Goal: Task Accomplishment & Management: Use online tool/utility

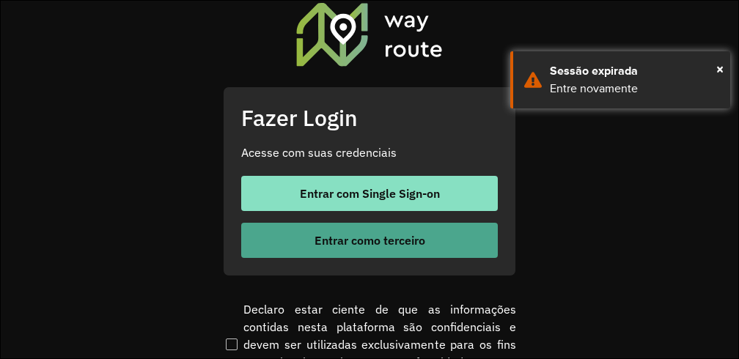
click at [399, 243] on span "Entrar como terceiro" at bounding box center [369, 241] width 111 height 12
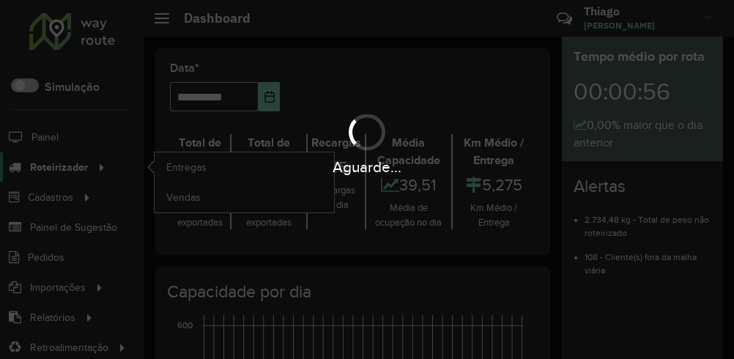
click at [61, 177] on hb-app "Aguarde... Pop-up bloqueado! Seu navegador bloqueou automáticamente a abertura …" at bounding box center [367, 179] width 734 height 359
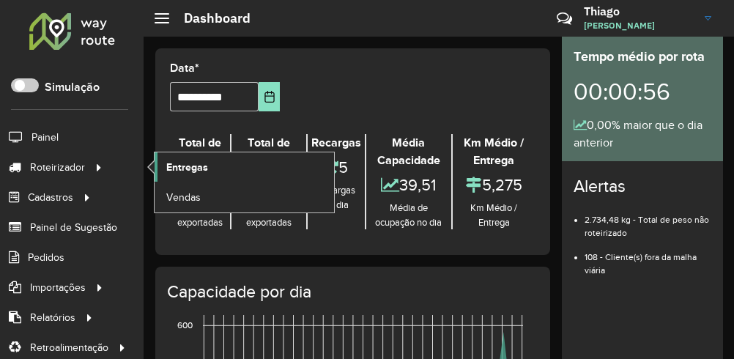
click at [188, 179] on link "Entregas" at bounding box center [245, 166] width 180 height 29
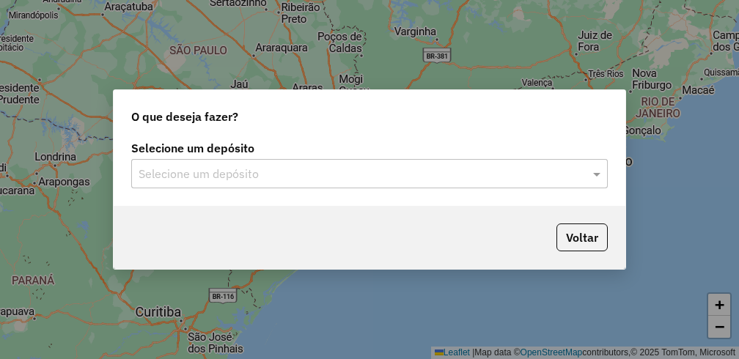
click at [465, 178] on input "text" at bounding box center [355, 175] width 432 height 18
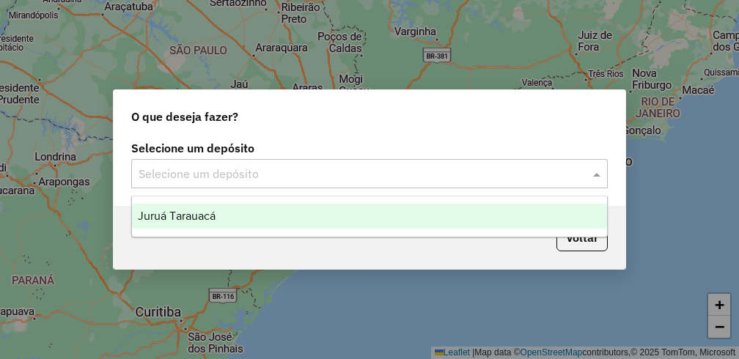
click at [275, 213] on div "Juruá Tarauacá" at bounding box center [369, 216] width 475 height 25
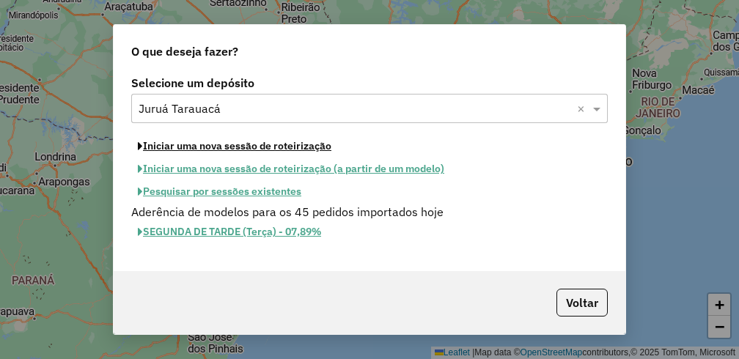
click at [229, 153] on button "Iniciar uma nova sessão de roteirização" at bounding box center [234, 146] width 207 height 23
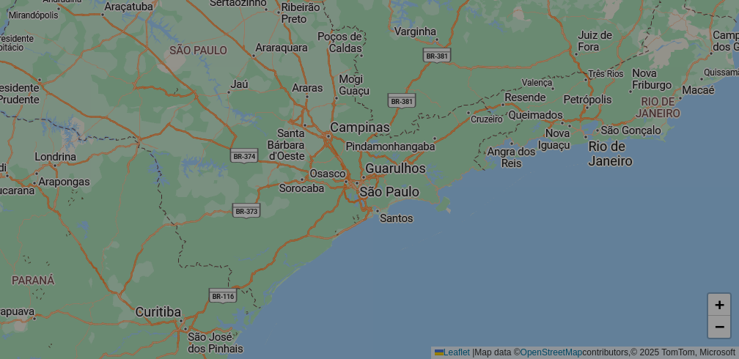
select select "*"
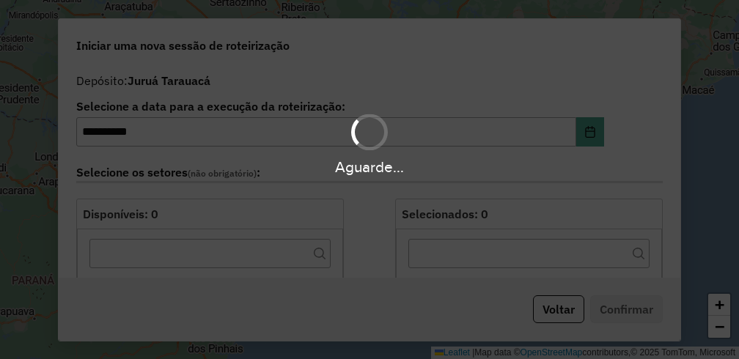
click at [245, 147] on div "Aguarde..." at bounding box center [369, 143] width 739 height 70
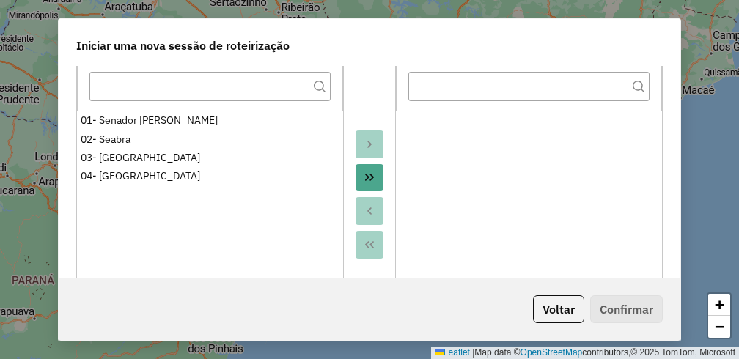
scroll to position [187, 0]
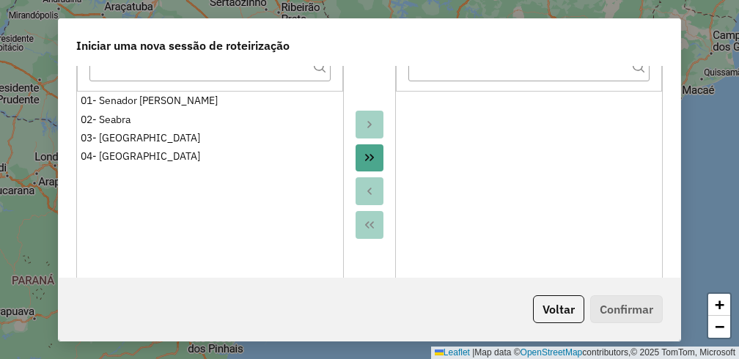
click at [376, 155] on button "Move All to Target" at bounding box center [370, 158] width 28 height 28
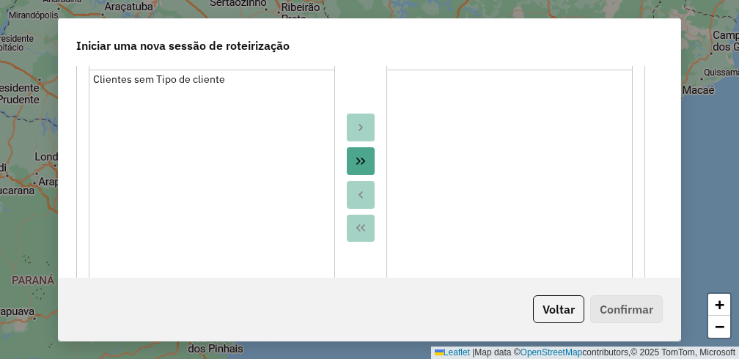
scroll to position [933, 0]
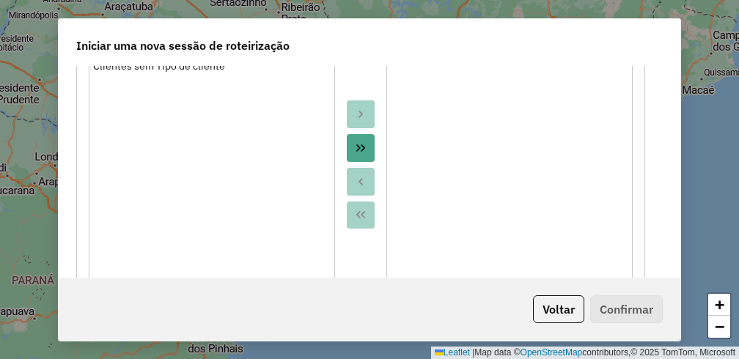
click at [364, 157] on button "Move All to Target" at bounding box center [361, 148] width 28 height 28
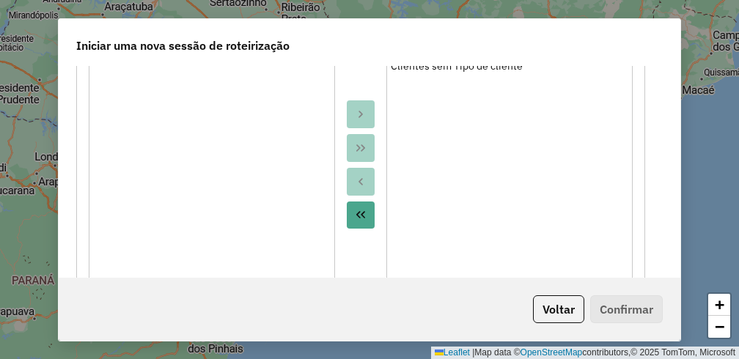
drag, startPoint x: 681, startPoint y: 177, endPoint x: 680, endPoint y: 190, distance: 12.5
click at [680, 190] on div "**********" at bounding box center [369, 179] width 739 height 359
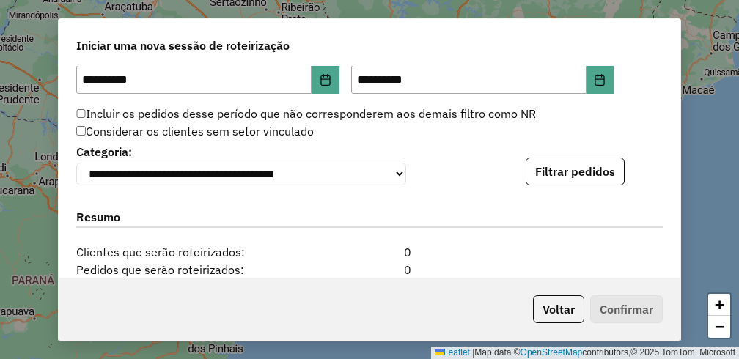
click at [595, 199] on div "**********" at bounding box center [370, 172] width 622 height 212
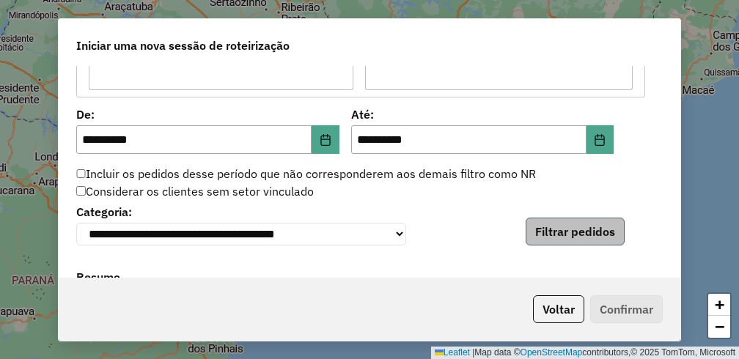
click at [594, 187] on div "**********" at bounding box center [370, 172] width 622 height 212
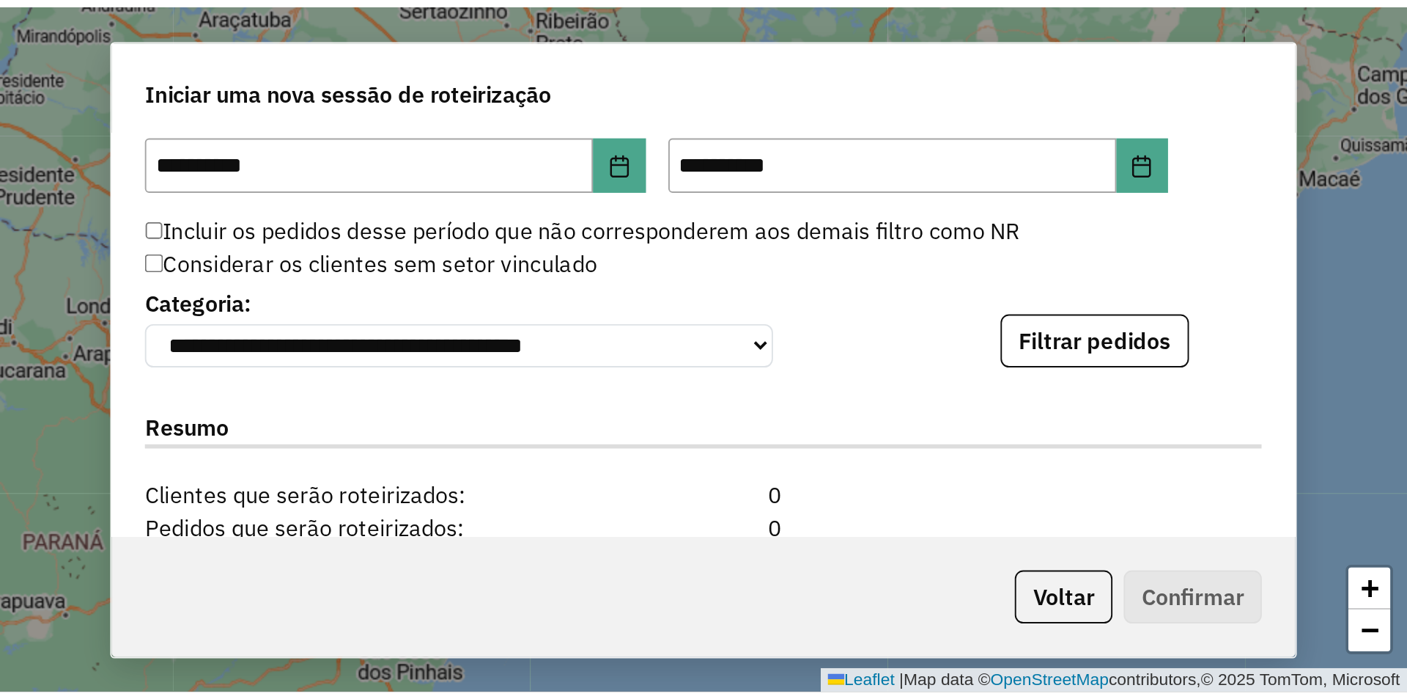
scroll to position [1435, 0]
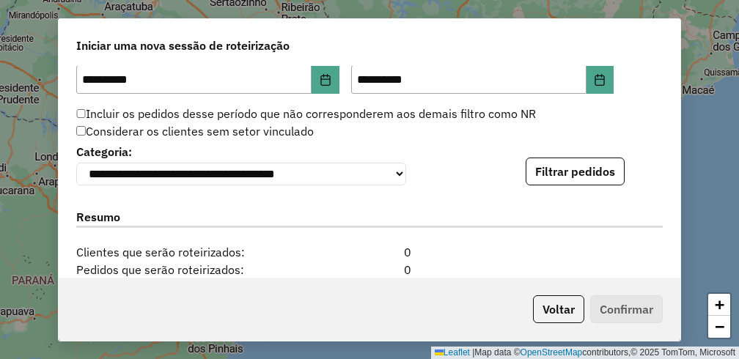
click at [589, 194] on div "**********" at bounding box center [370, 172] width 622 height 212
click at [589, 181] on button "Filtrar pedidos" at bounding box center [575, 172] width 99 height 28
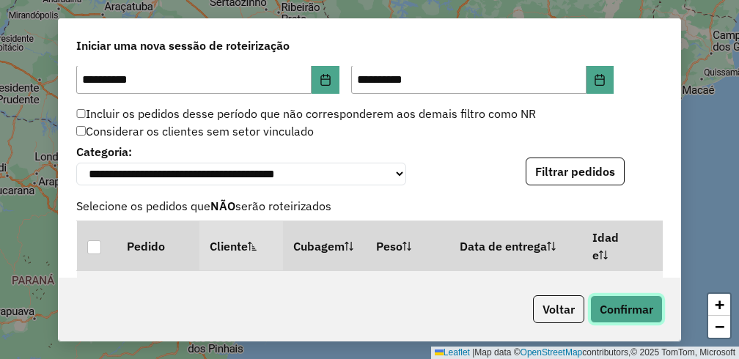
click at [647, 309] on button "Confirmar" at bounding box center [626, 309] width 73 height 28
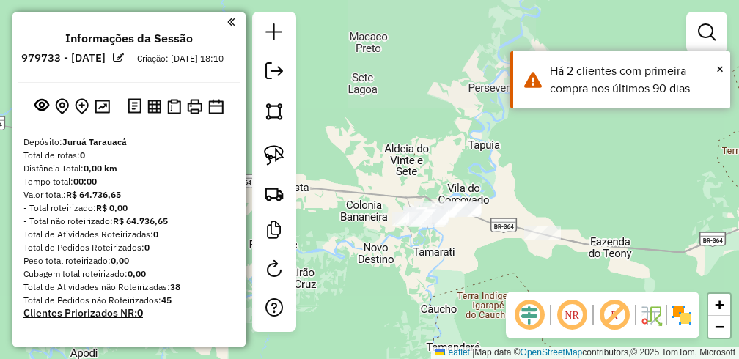
drag, startPoint x: 334, startPoint y: 206, endPoint x: 405, endPoint y: 297, distance: 115.4
click at [405, 297] on div "Janela de atendimento Grade de atendimento Capacidade Transportadoras Veículos …" at bounding box center [369, 179] width 739 height 359
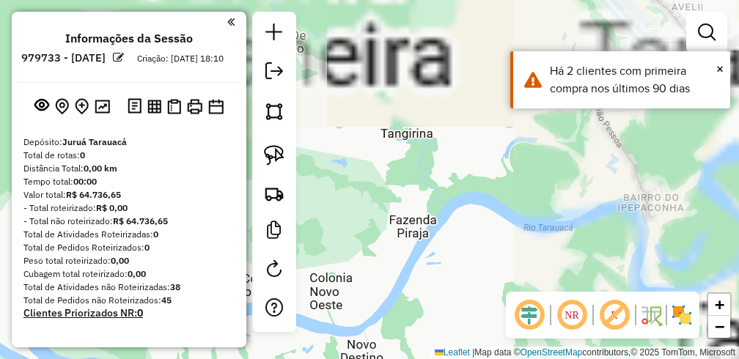
drag, startPoint x: 444, startPoint y: 234, endPoint x: 330, endPoint y: 300, distance: 132.0
click at [330, 300] on div "Janela de atendimento Grade de atendimento Capacidade Transportadoras Veículos …" at bounding box center [369, 179] width 739 height 359
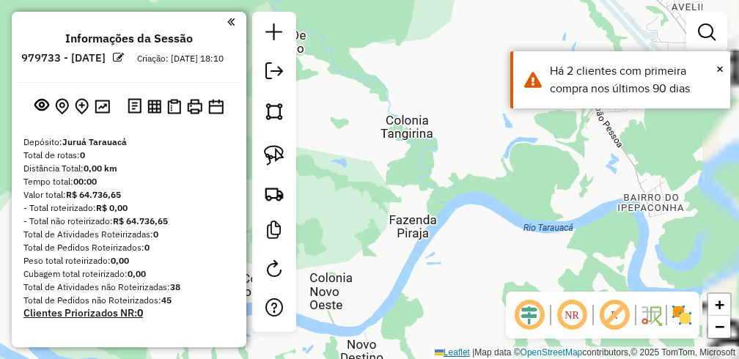
drag, startPoint x: 426, startPoint y: 355, endPoint x: 421, endPoint y: 364, distance: 10.2
click at [421, 358] on html "**********" at bounding box center [369, 179] width 739 height 359
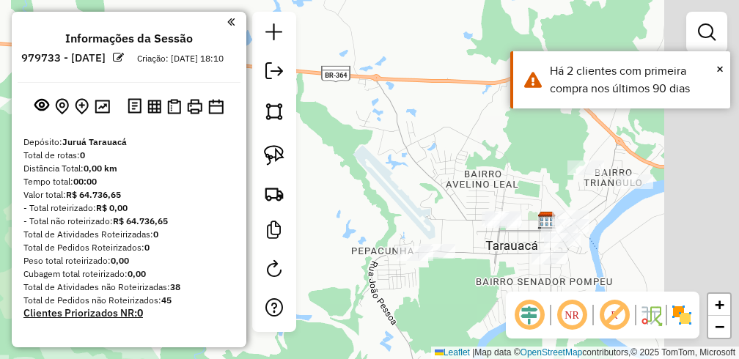
drag, startPoint x: 471, startPoint y: 230, endPoint x: 364, endPoint y: 224, distance: 107.2
click at [331, 228] on div "Janela de atendimento Grade de atendimento Capacidade Transportadoras Veículos …" at bounding box center [369, 179] width 739 height 359
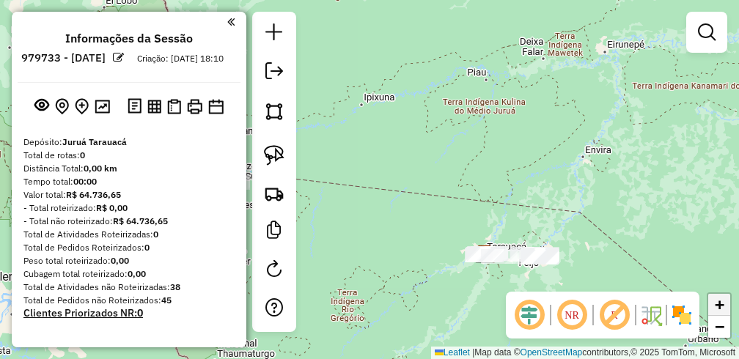
click at [723, 306] on span "+" at bounding box center [720, 304] width 10 height 18
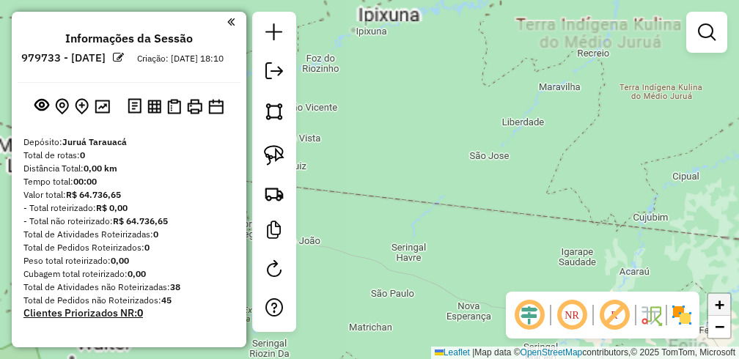
click at [723, 306] on span "+" at bounding box center [720, 304] width 10 height 18
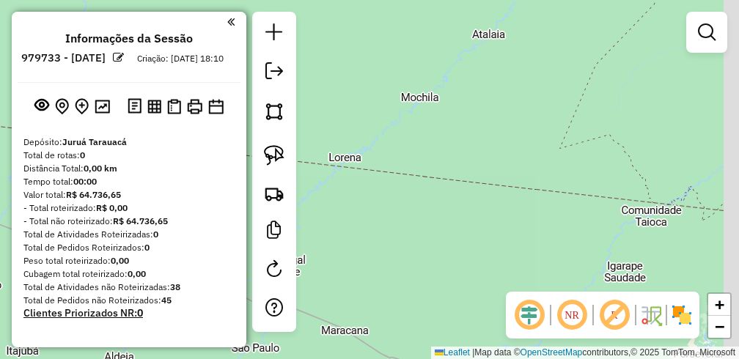
drag, startPoint x: 461, startPoint y: 130, endPoint x: 224, endPoint y: 47, distance: 250.8
click at [224, 47] on hb-router-mapa "**********" at bounding box center [369, 179] width 739 height 359
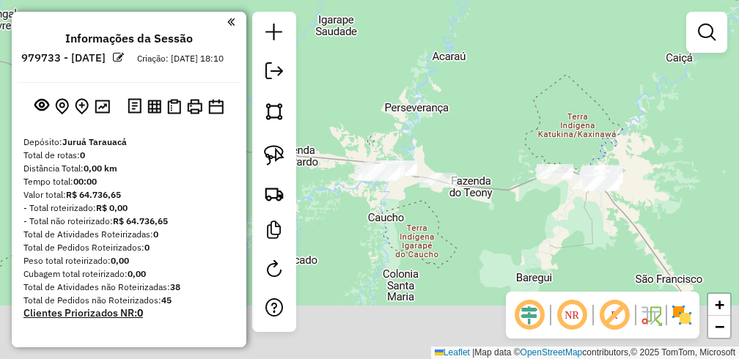
drag, startPoint x: 526, startPoint y: 228, endPoint x: 475, endPoint y: 62, distance: 173.2
click at [475, 62] on div "Janela de atendimento Grade de atendimento Capacidade Transportadoras Veículos …" at bounding box center [369, 179] width 739 height 359
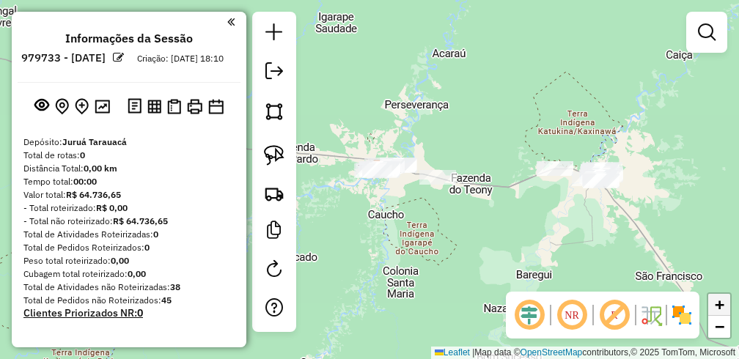
click at [721, 306] on span "+" at bounding box center [720, 304] width 10 height 18
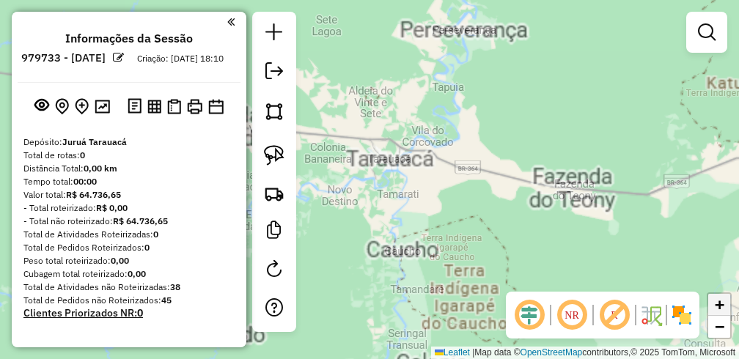
click at [721, 306] on span "+" at bounding box center [720, 304] width 10 height 18
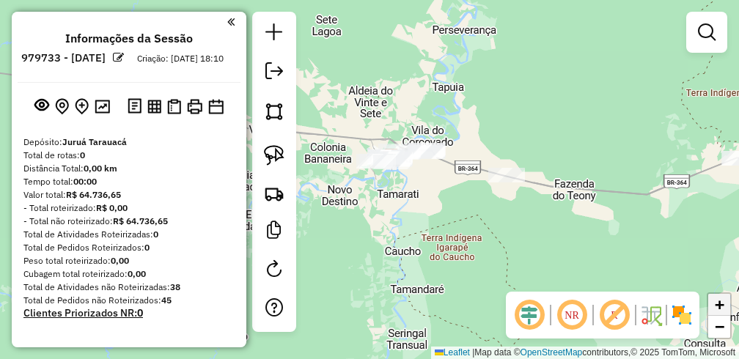
click at [725, 300] on link "+" at bounding box center [719, 305] width 22 height 22
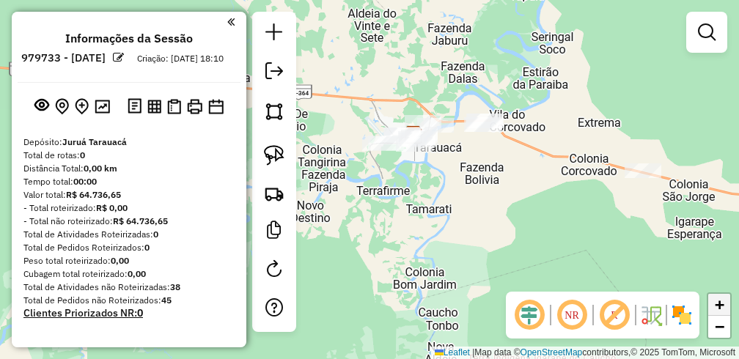
click at [723, 303] on span "+" at bounding box center [720, 304] width 10 height 18
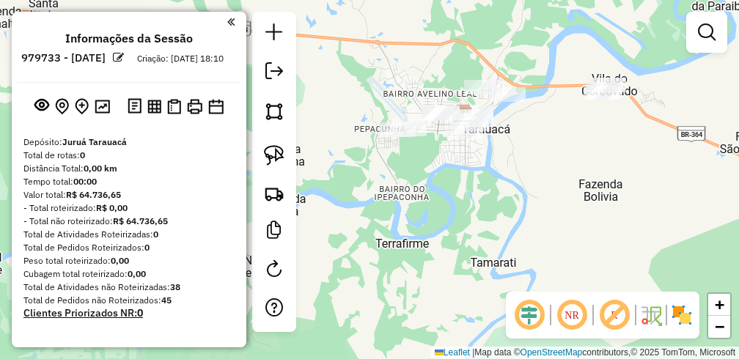
drag, startPoint x: 583, startPoint y: 186, endPoint x: 616, endPoint y: 271, distance: 91.2
click at [616, 271] on div "Janela de atendimento Grade de atendimento Capacidade Transportadoras Veículos …" at bounding box center [369, 179] width 739 height 359
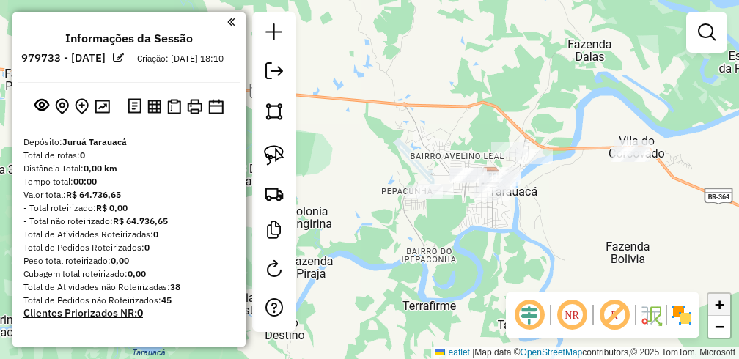
click at [711, 298] on link "+" at bounding box center [719, 305] width 22 height 22
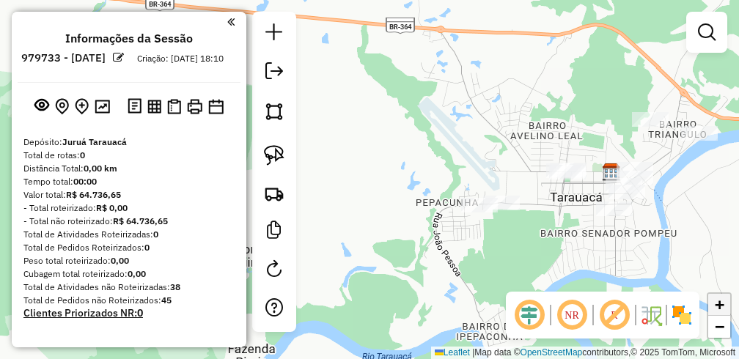
click at [725, 302] on link "+" at bounding box center [719, 305] width 22 height 22
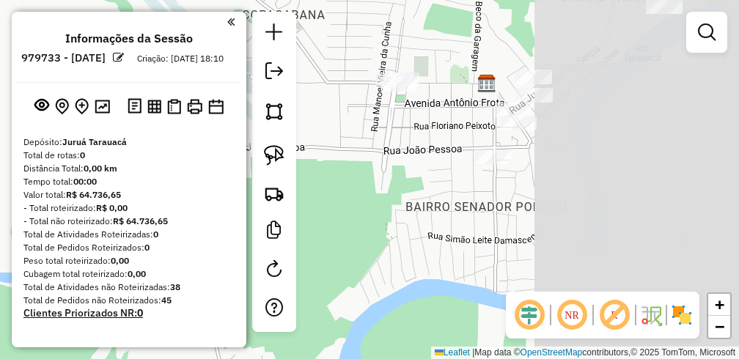
drag, startPoint x: 495, startPoint y: 208, endPoint x: 303, endPoint y: 180, distance: 193.3
click at [303, 180] on div "Janela de atendimento Grade de atendimento Capacidade Transportadoras Veículos …" at bounding box center [369, 179] width 739 height 359
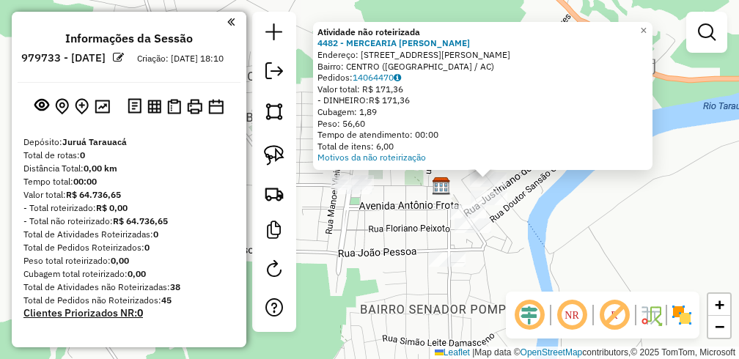
drag, startPoint x: 451, startPoint y: 205, endPoint x: 570, endPoint y: 205, distance: 118.7
click at [570, 205] on div "Atividade não roteirizada 4482 - MERCEARIA [PERSON_NAME]: [STREET_ADDRESS][PERS…" at bounding box center [369, 179] width 739 height 359
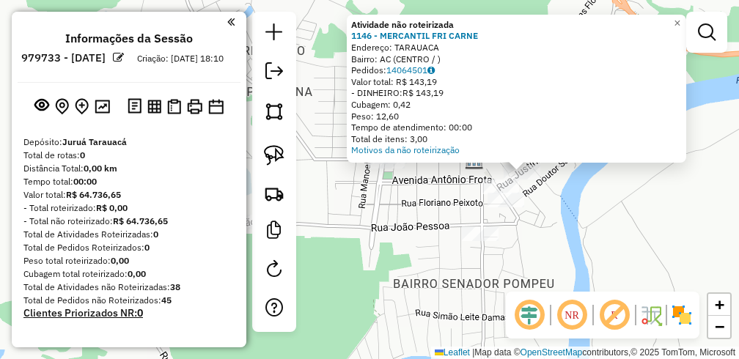
drag, startPoint x: 458, startPoint y: 229, endPoint x: 611, endPoint y: 222, distance: 152.6
click at [611, 222] on div "Atividade não roteirizada 1146 - MERCANTIL FRI CARNE Endereço: TARAUACA Bairro:…" at bounding box center [369, 179] width 739 height 359
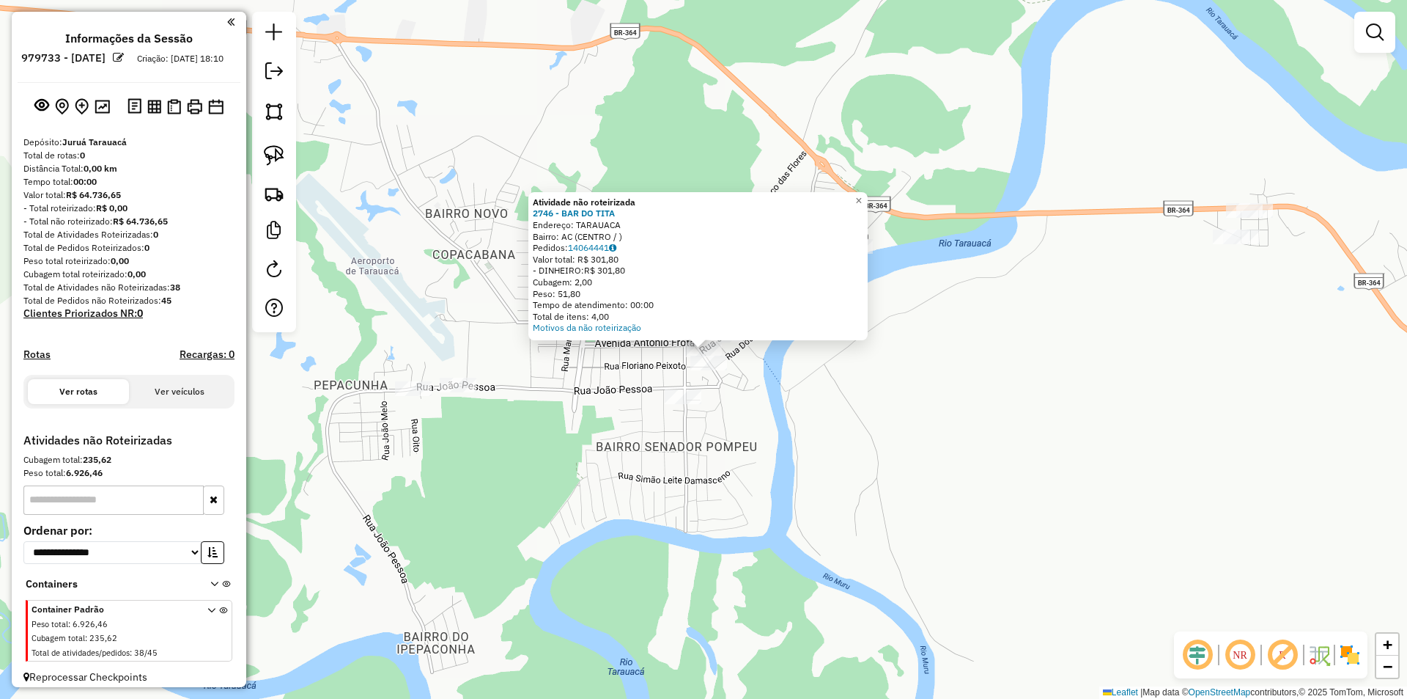
click at [709, 358] on div at bounding box center [709, 363] width 37 height 15
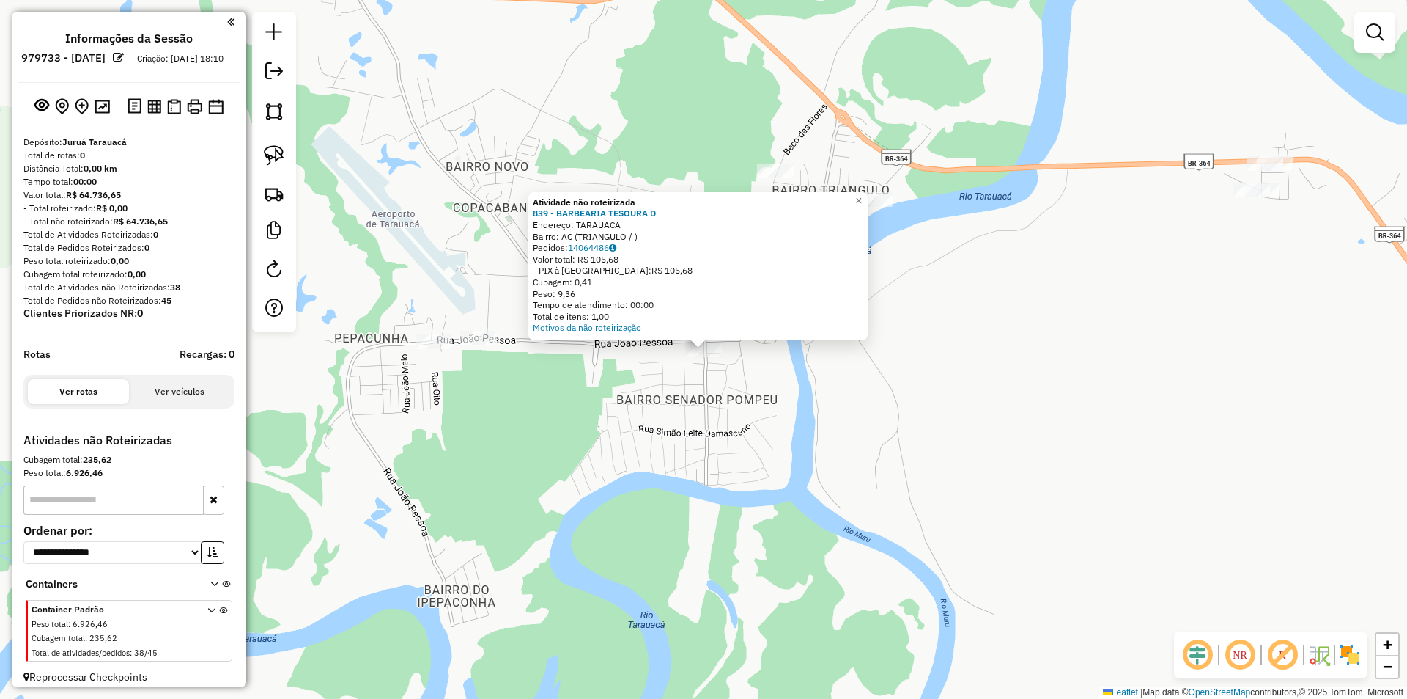
click at [715, 358] on div "Atividade não roteirizada 839 - BARBEARIA TESOURA D Endereço: TARAUACA Bairro: …" at bounding box center [703, 349] width 1407 height 699
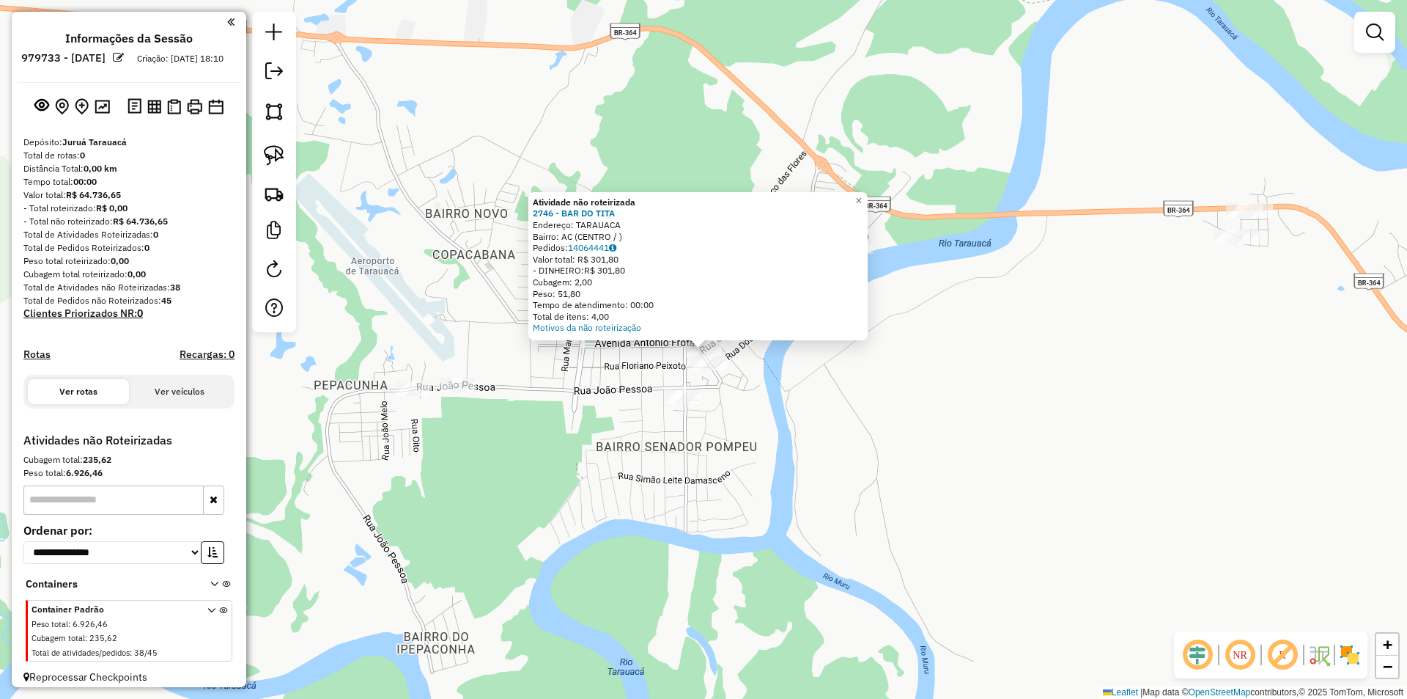
click at [687, 358] on div "Atividade não roteirizada 2746 - BAR DO TITA Endereço: TARAUACA Bairro: AC (CEN…" at bounding box center [703, 349] width 1407 height 699
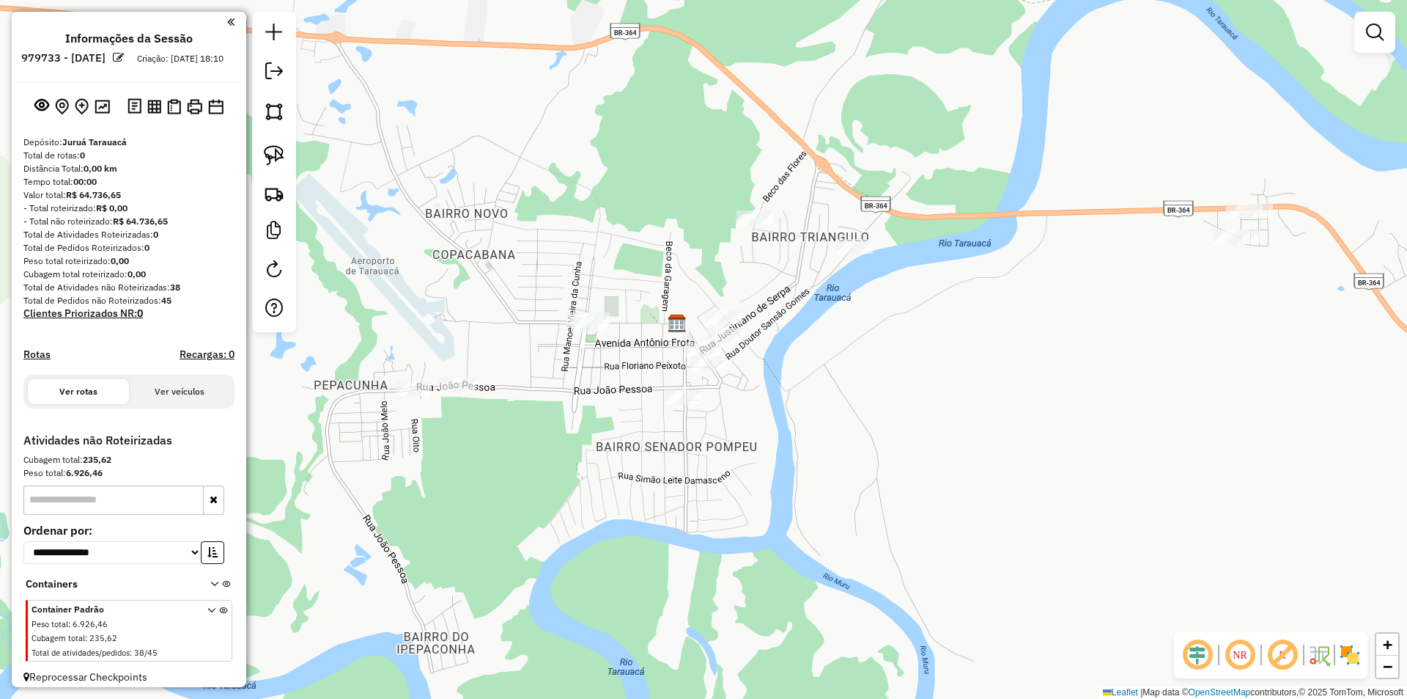
click at [693, 358] on div "Atividade não roteirizada 2746 - BAR DO TITA Endereço: TARAUACA Bairro: AC (CEN…" at bounding box center [703, 349] width 1407 height 699
click at [701, 358] on div "Janela de atendimento Grade de atendimento Capacidade Transportadoras Veículos …" at bounding box center [703, 349] width 1407 height 699
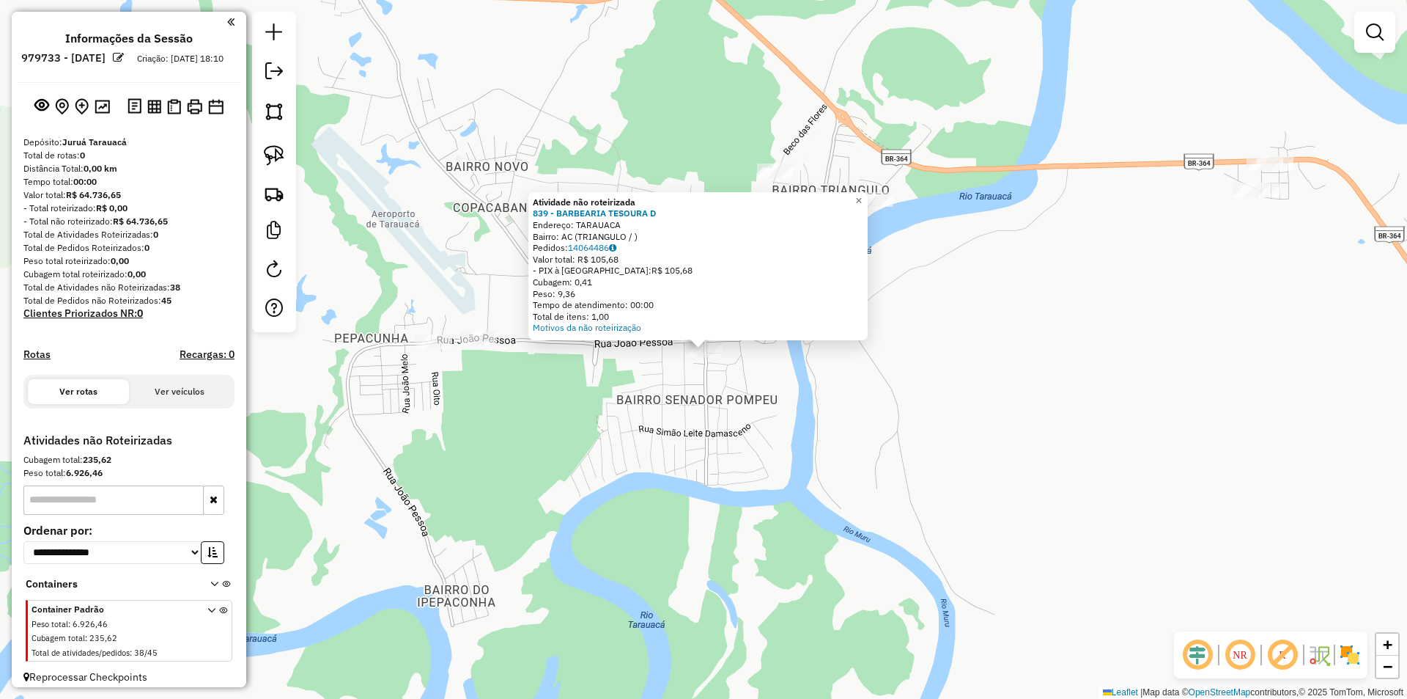
click at [597, 358] on div "Atividade não roteirizada 839 - BARBEARIA TESOURA D Endereço: TARAUACA Bairro: …" at bounding box center [703, 349] width 1407 height 699
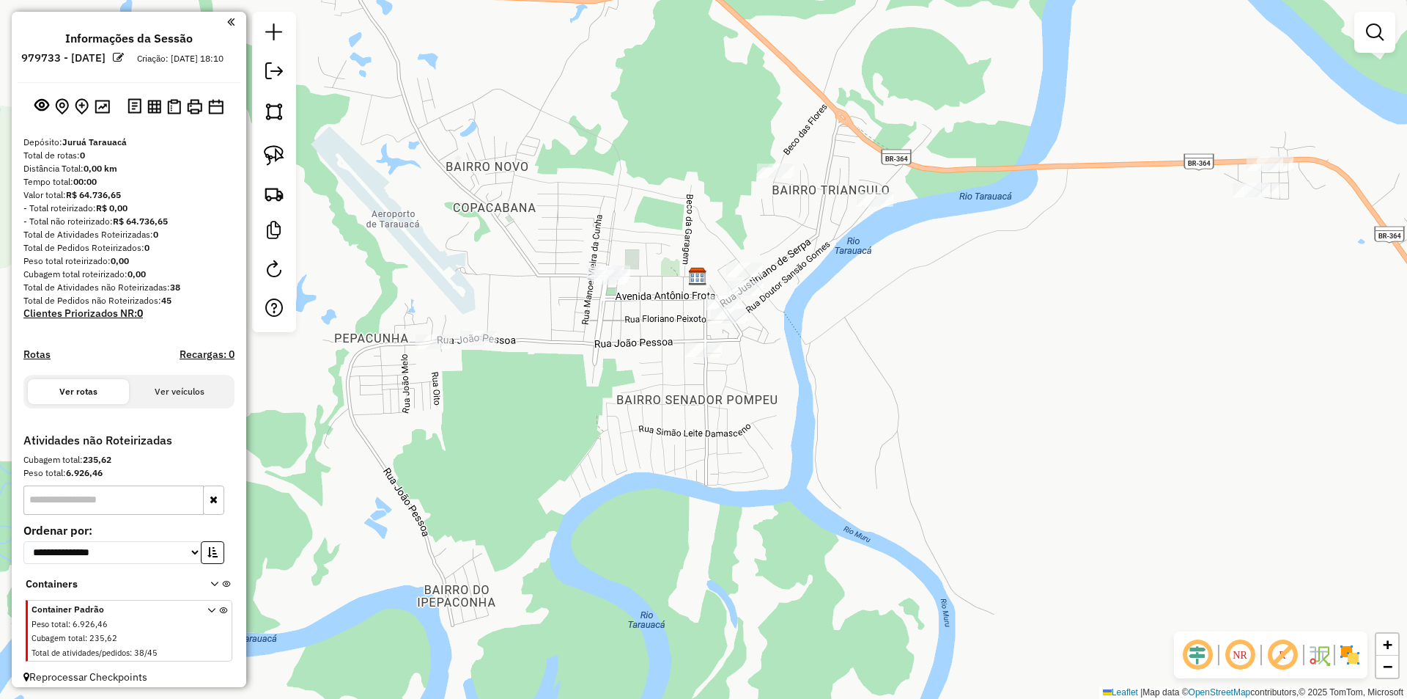
click at [254, 144] on div at bounding box center [274, 172] width 44 height 320
click at [270, 148] on img at bounding box center [274, 155] width 21 height 21
drag, startPoint x: 666, startPoint y: 240, endPoint x: 696, endPoint y: 307, distance: 73.8
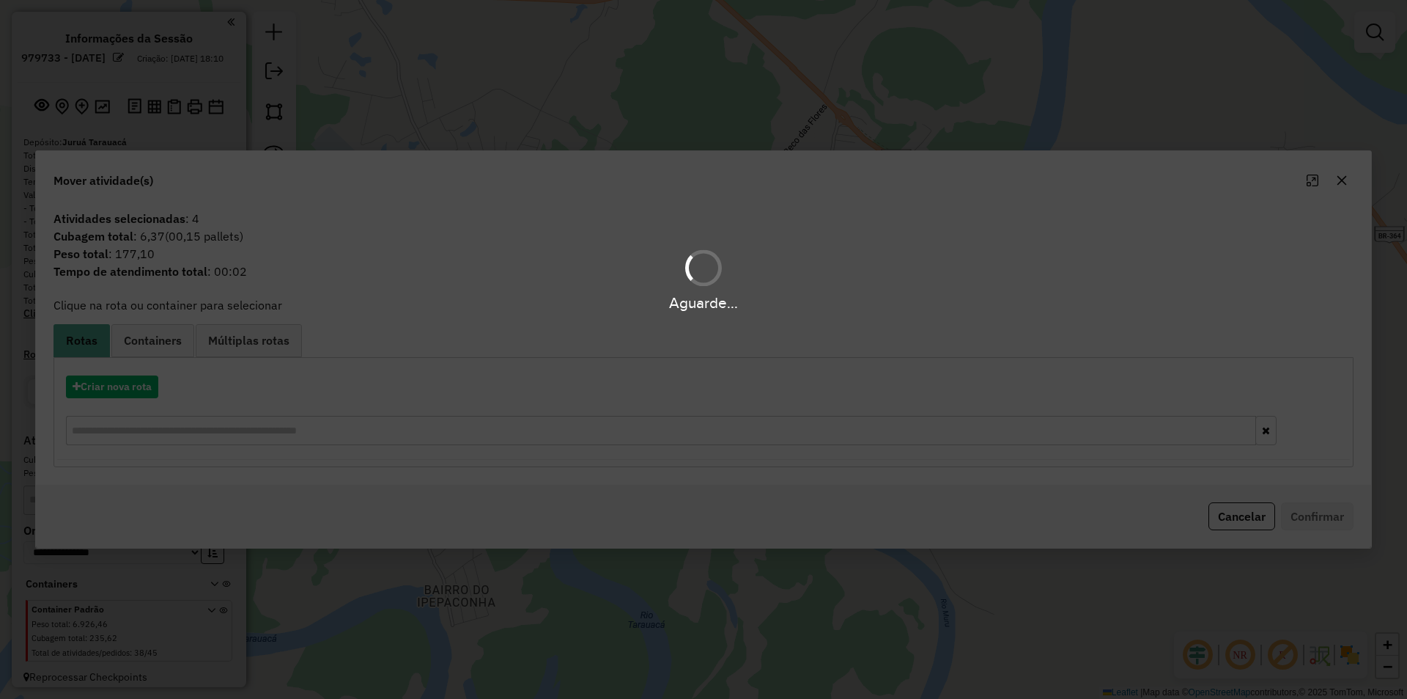
click at [117, 358] on div "Aguarde..." at bounding box center [703, 349] width 1407 height 699
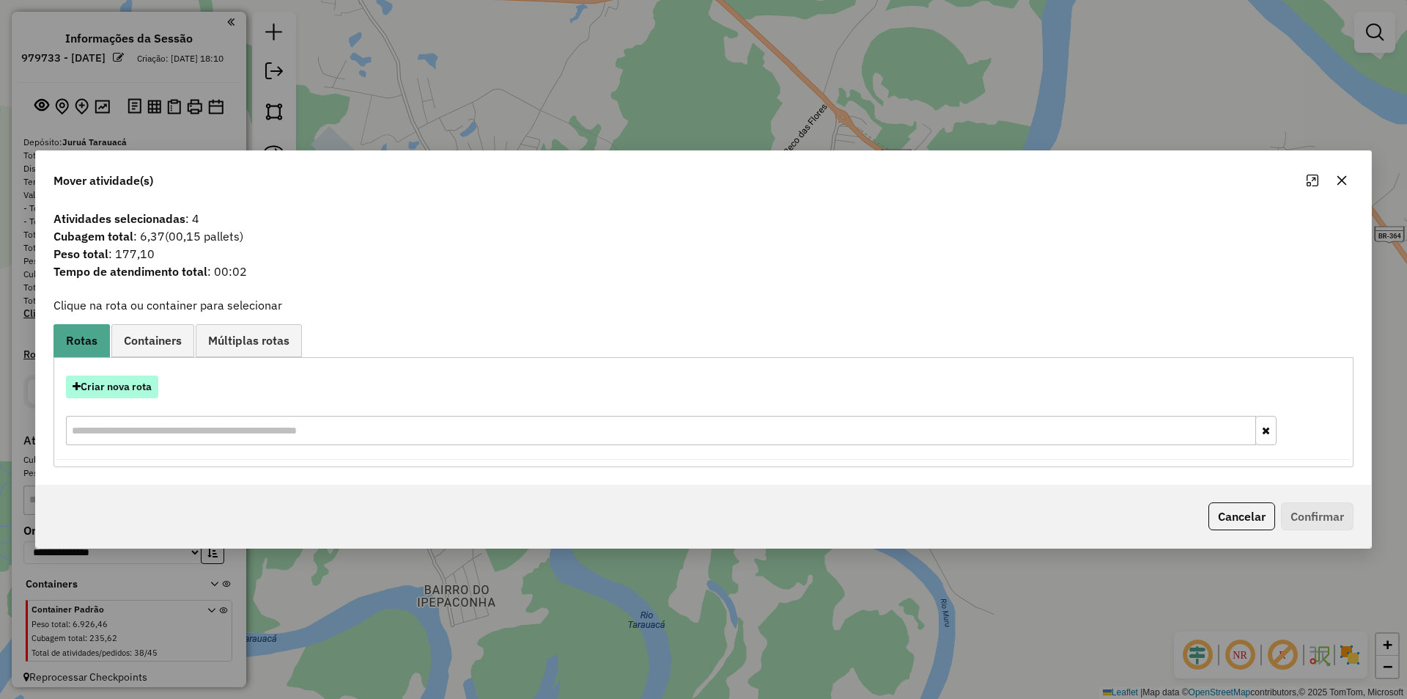
click at [131, 358] on button "Criar nova rota" at bounding box center [112, 386] width 92 height 23
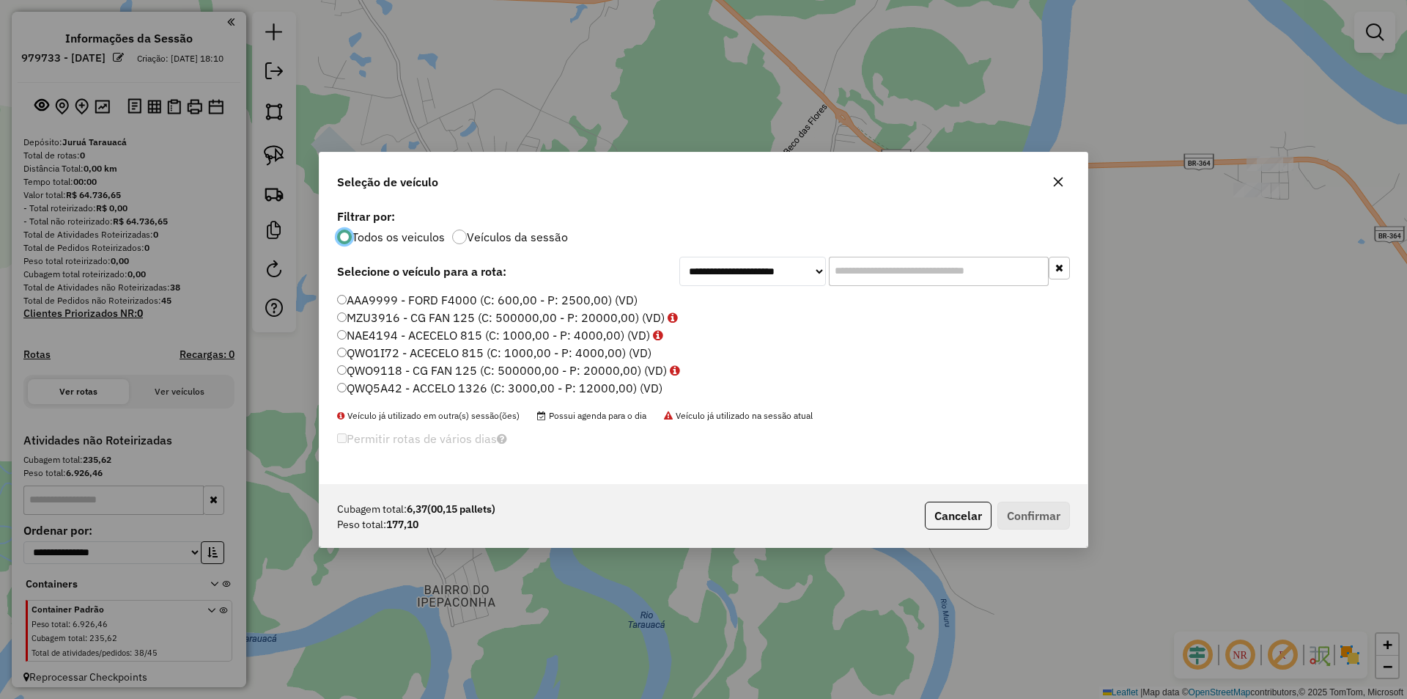
scroll to position [8, 4]
click at [378, 358] on label "QWO9118 - CG FAN 125 (C: 500000,00 - P: 20000,00) (VD)" at bounding box center [508, 370] width 343 height 18
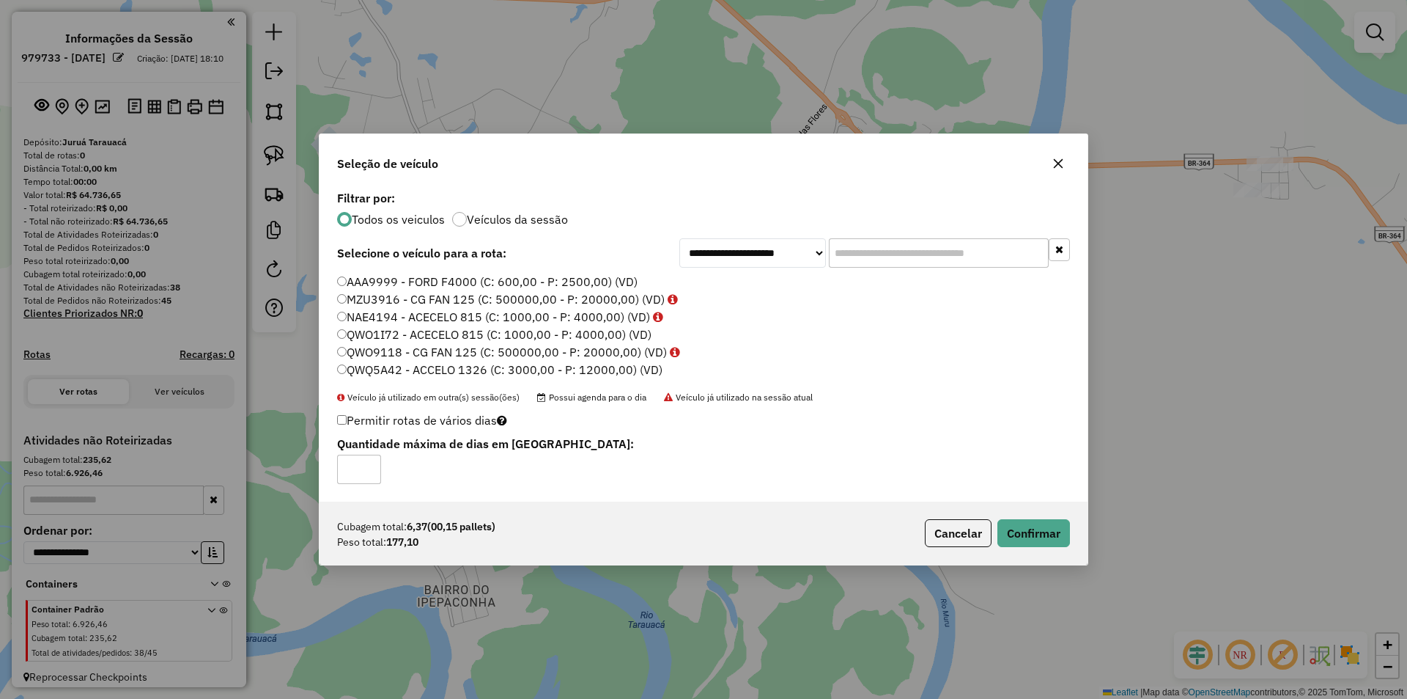
click at [738, 358] on div "Cubagem total: 6,37 (00,15 pallets) Peso total: 177,10 Cancelar Confirmar" at bounding box center [704, 532] width 768 height 63
click at [738, 358] on button "Confirmar" at bounding box center [1034, 533] width 73 height 28
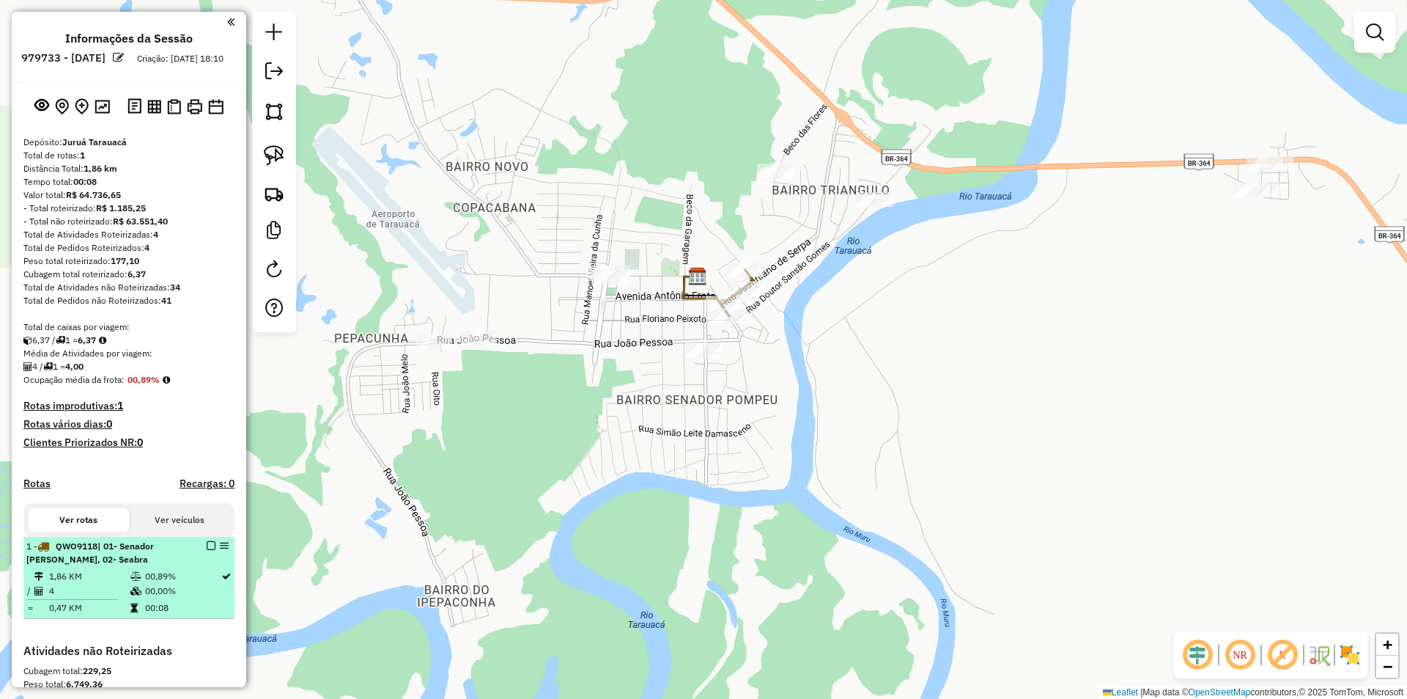
click at [130, 358] on td at bounding box center [137, 576] width 15 height 15
select select "**********"
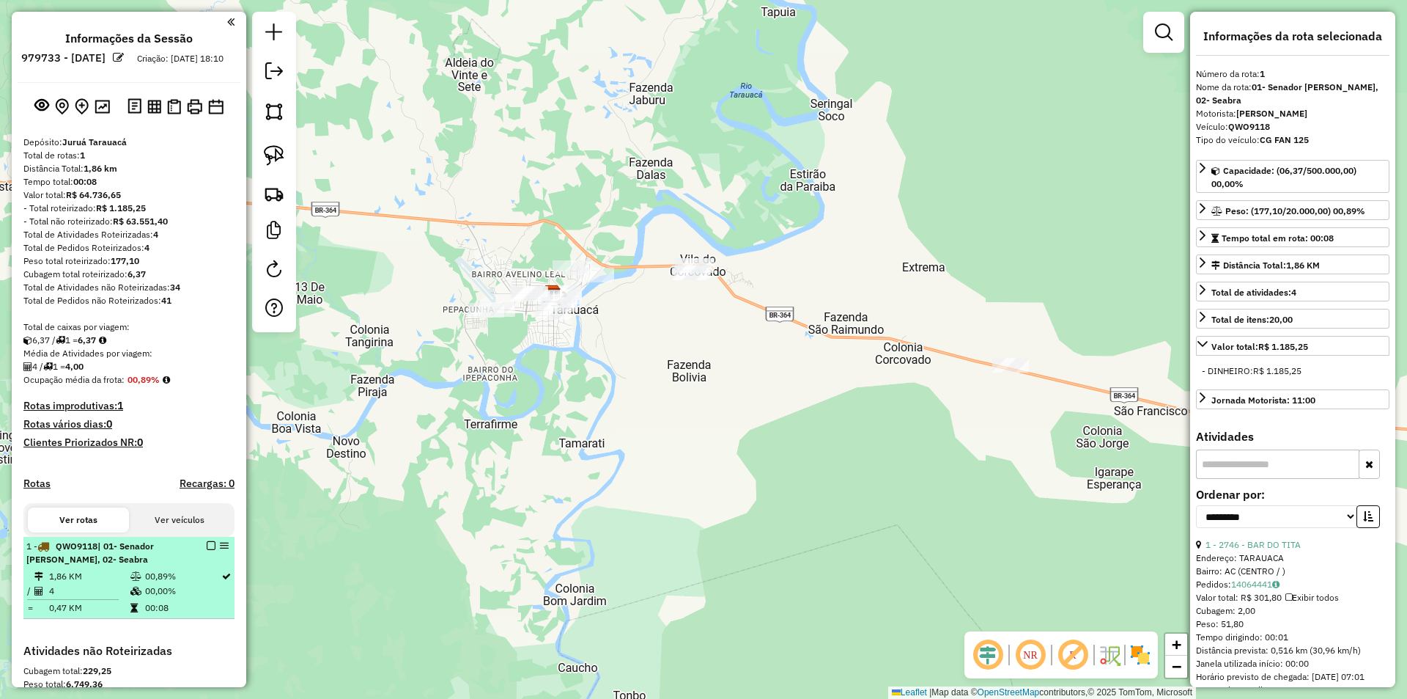
click at [207, 358] on em at bounding box center [211, 545] width 9 height 9
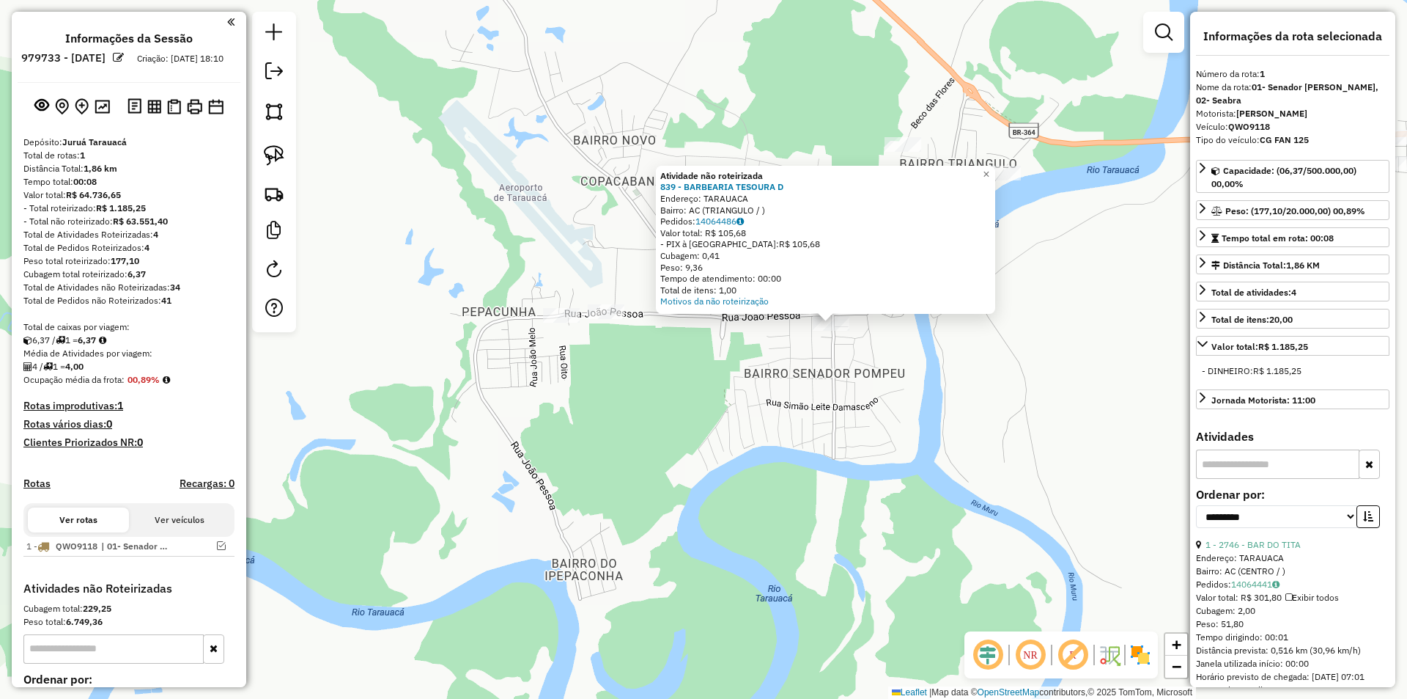
click at [662, 358] on div "Atividade não roteirizada 839 - BARBEARIA TESOURA D Endereço: TARAUACA Bairro: …" at bounding box center [703, 349] width 1407 height 699
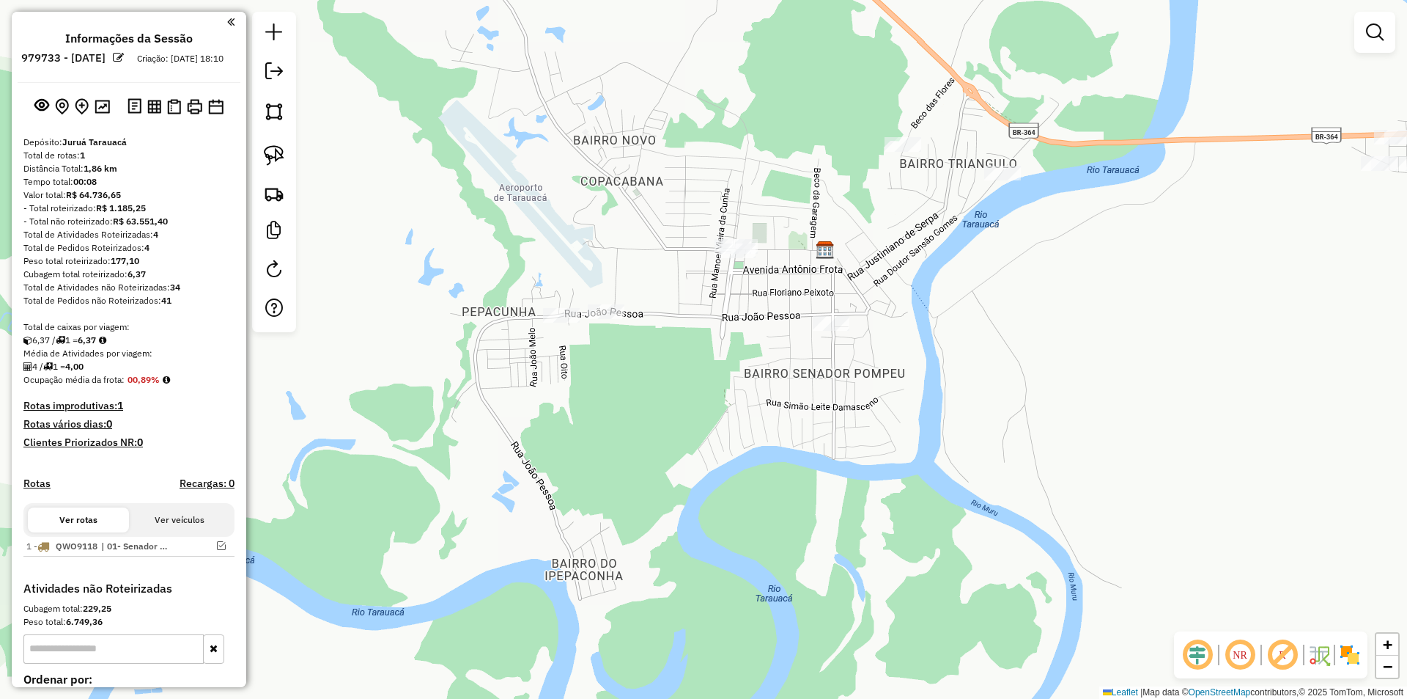
click at [555, 323] on div at bounding box center [561, 315] width 37 height 15
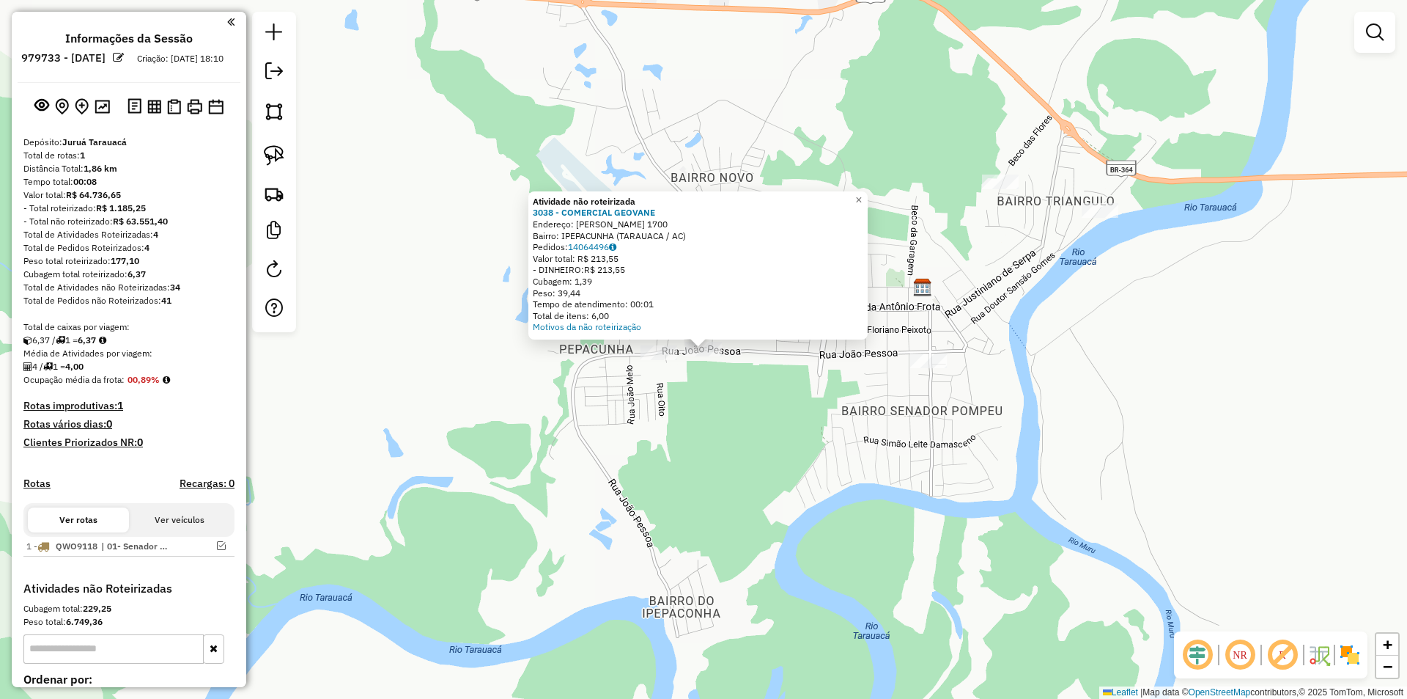
drag, startPoint x: 745, startPoint y: 402, endPoint x: 799, endPoint y: 350, distance: 74.6
click at [738, 358] on div "Atividade não roteirizada 3038 - COMERCIAL GEOVANE Endereço: [PERSON_NAME] 1700…" at bounding box center [703, 349] width 1407 height 699
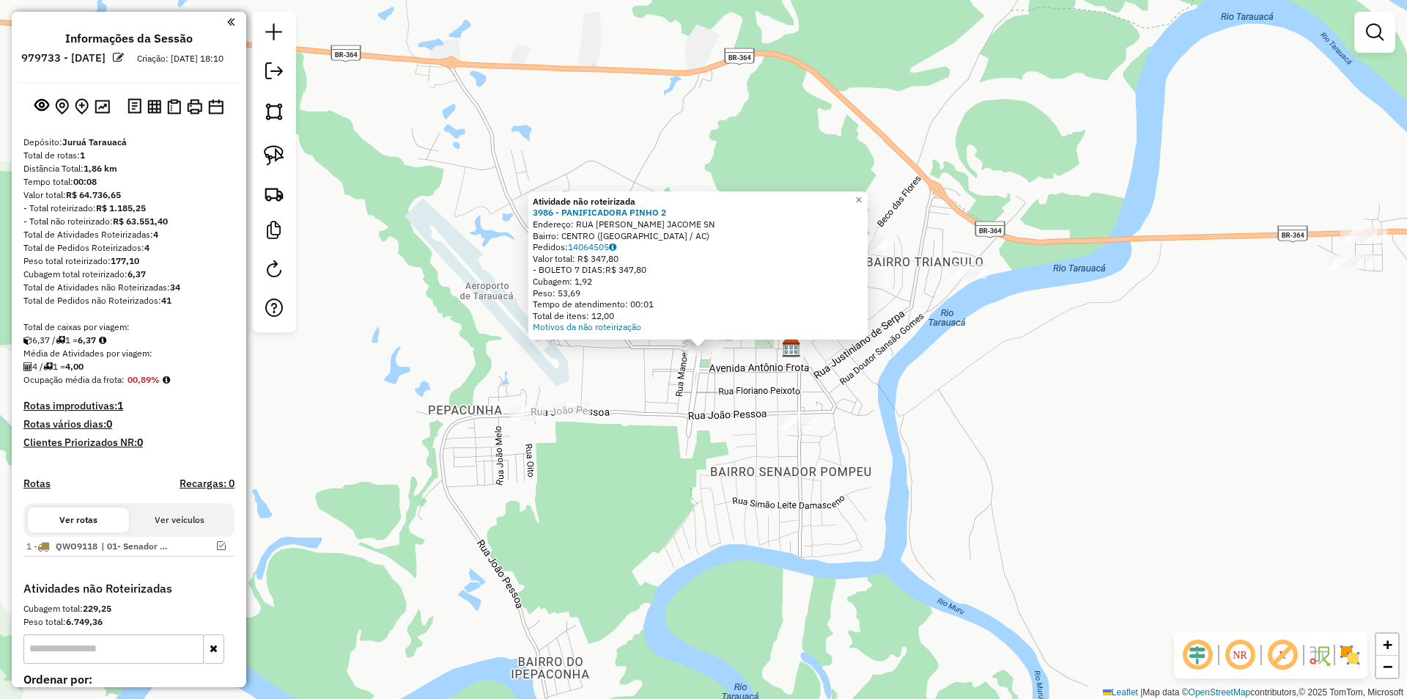
click at [738, 358] on div "Atividade não roteirizada 3986 - PANIFICADORA PINHO 2 Endereço: RUA EPAMINONDAS…" at bounding box center [703, 349] width 1407 height 699
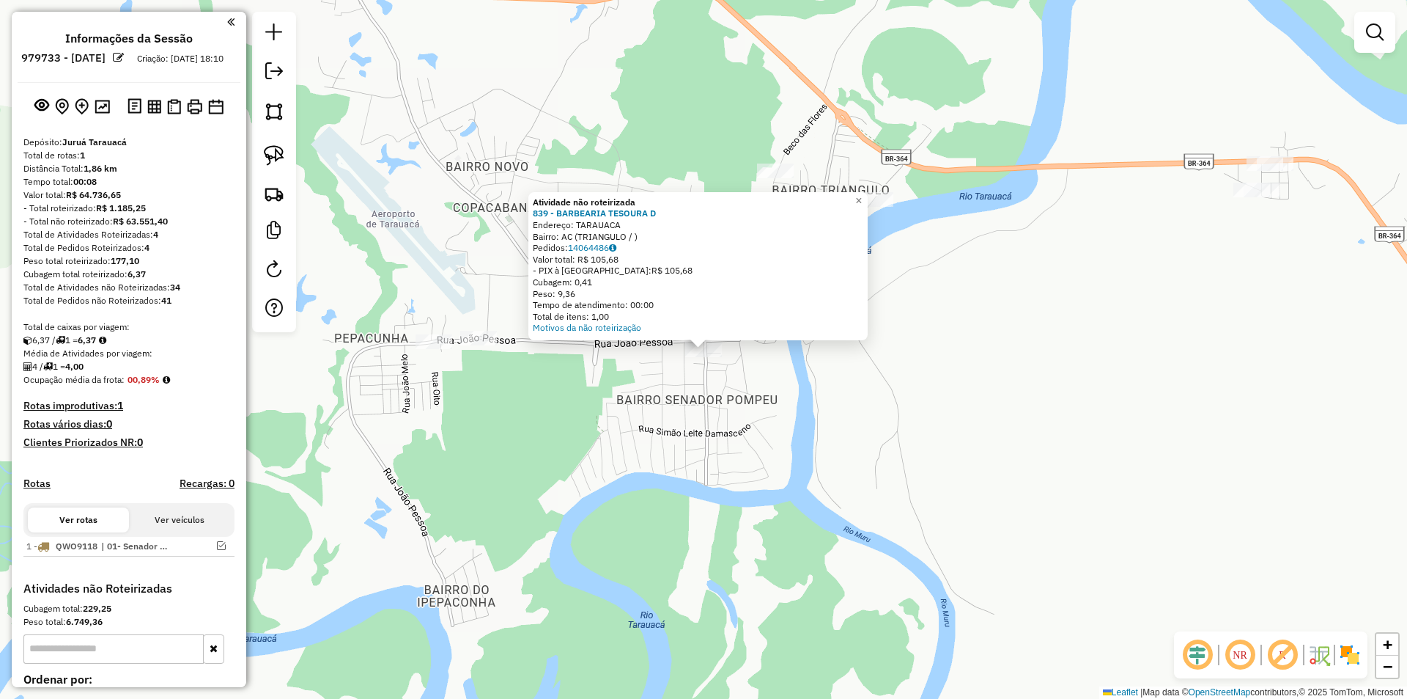
click at [554, 358] on div "Atividade não roteirizada 839 - BARBEARIA TESOURA D Endereço: TARAUACA Bairro: …" at bounding box center [703, 349] width 1407 height 699
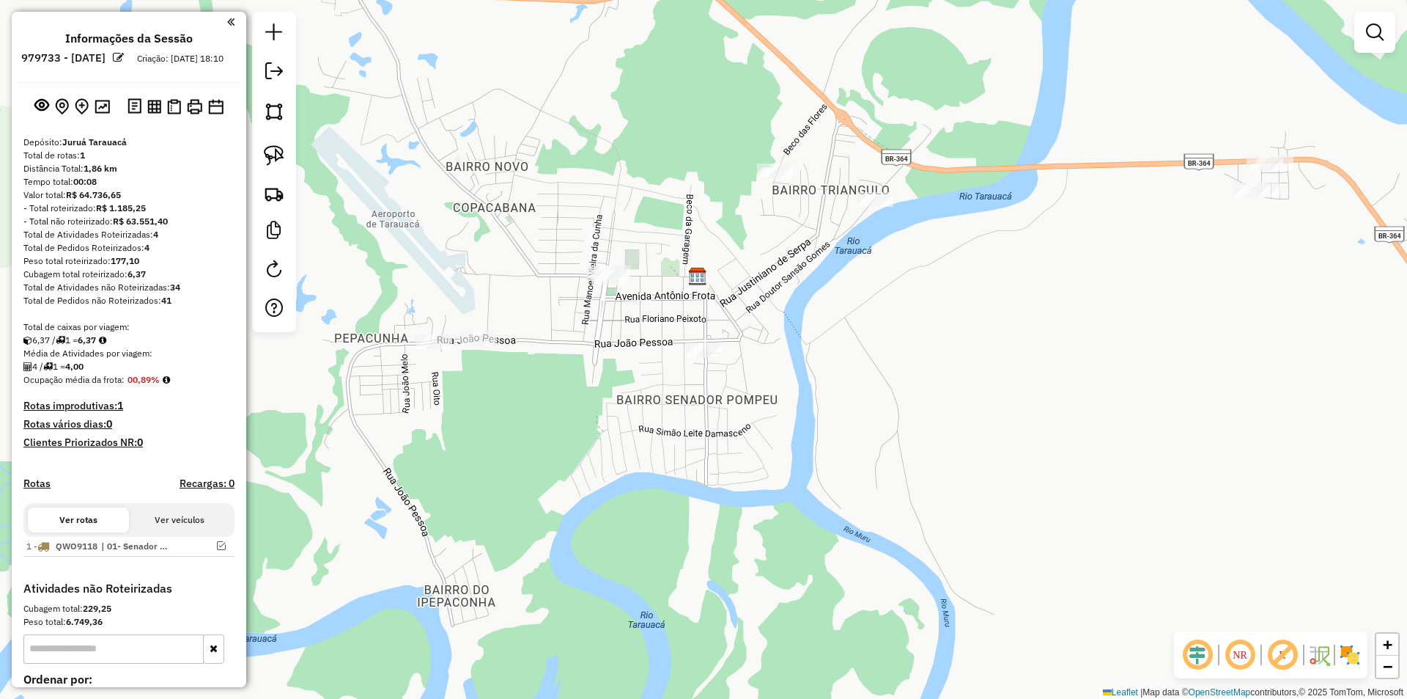
click at [92, 358] on strong "229,25" at bounding box center [97, 608] width 29 height 11
click at [120, 358] on div "Ver rotas Ver veículos" at bounding box center [128, 520] width 211 height 34
click at [126, 358] on span "| 01- Senador [PERSON_NAME], 02- Seabra" at bounding box center [134, 545] width 67 height 13
select select "**********"
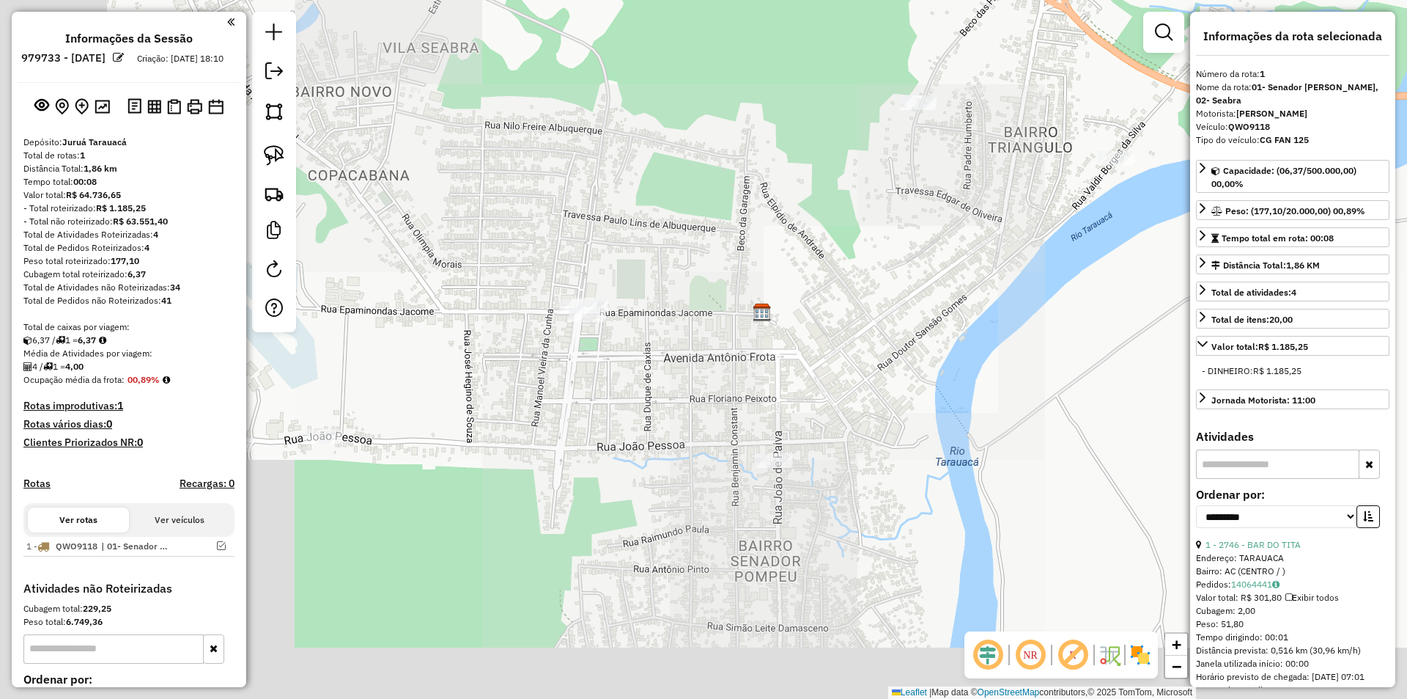
drag, startPoint x: 512, startPoint y: 452, endPoint x: 762, endPoint y: 386, distance: 258.3
click at [738, 358] on div "Janela de atendimento Grade de atendimento Capacidade Transportadoras Veículos …" at bounding box center [703, 349] width 1407 height 699
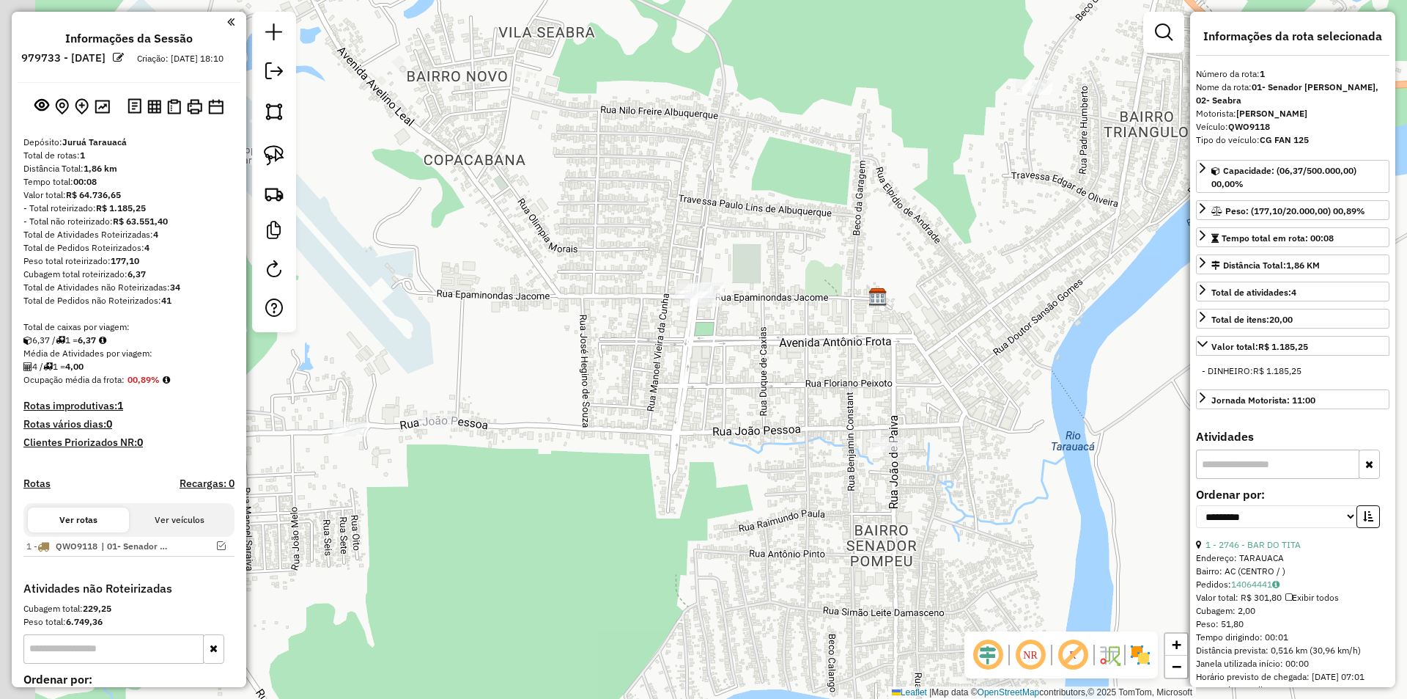
drag, startPoint x: 534, startPoint y: 398, endPoint x: 569, endPoint y: 386, distance: 37.3
click at [618, 358] on div "Janela de atendimento Grade de atendimento Capacidade Transportadoras Veículos …" at bounding box center [703, 349] width 1407 height 699
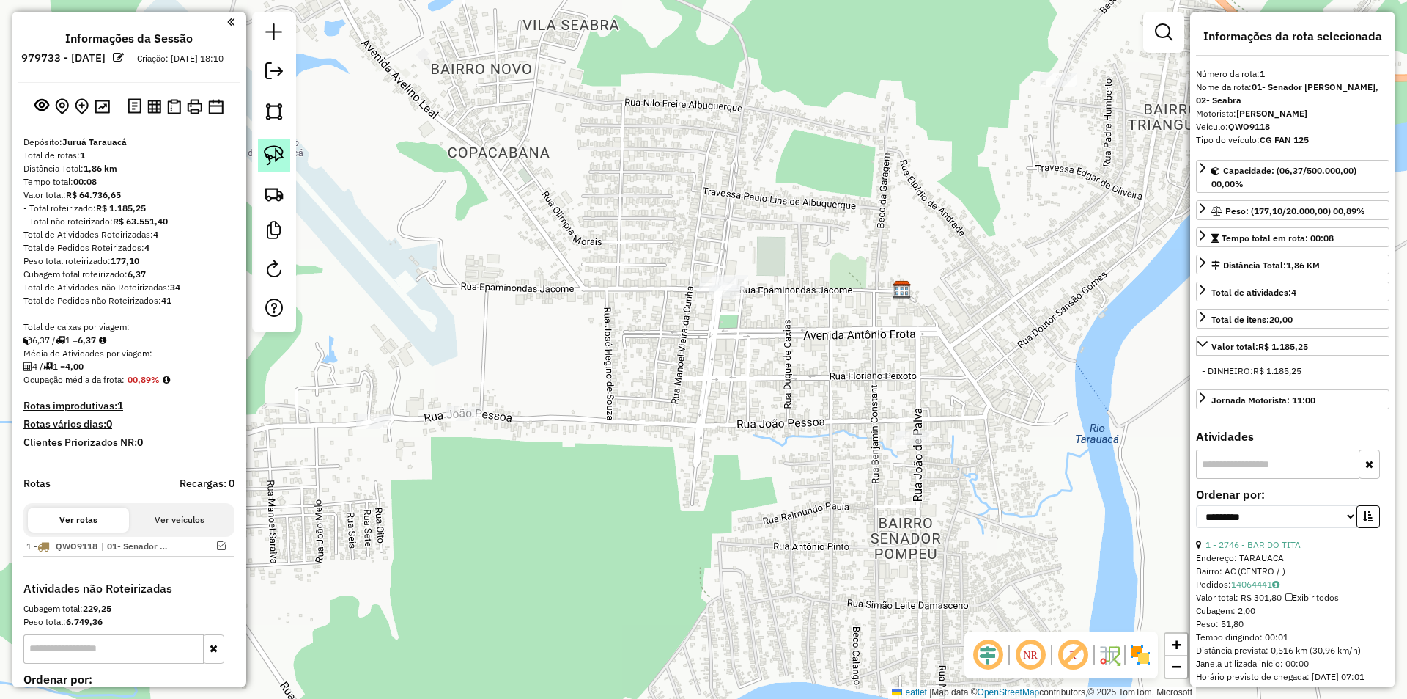
click at [279, 145] on img at bounding box center [274, 155] width 21 height 21
click at [285, 164] on link at bounding box center [274, 155] width 32 height 32
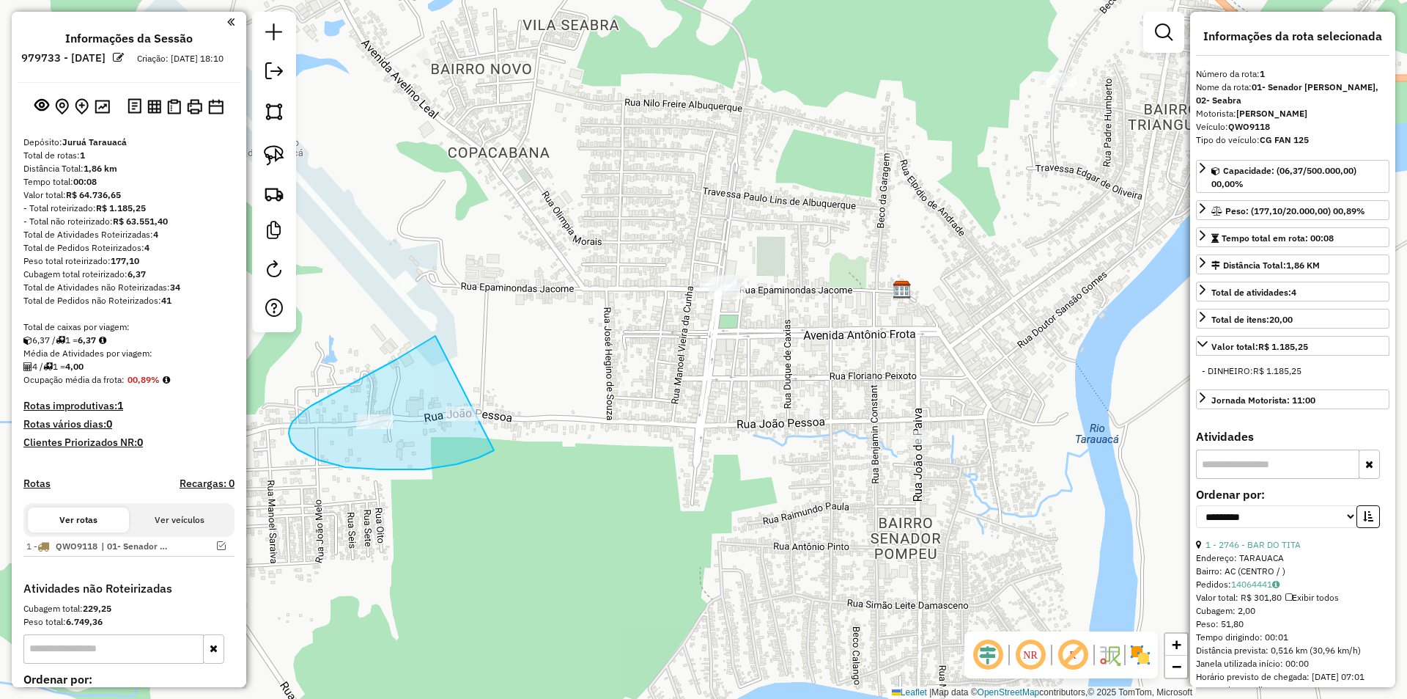
drag, startPoint x: 432, startPoint y: 338, endPoint x: 510, endPoint y: 438, distance: 126.8
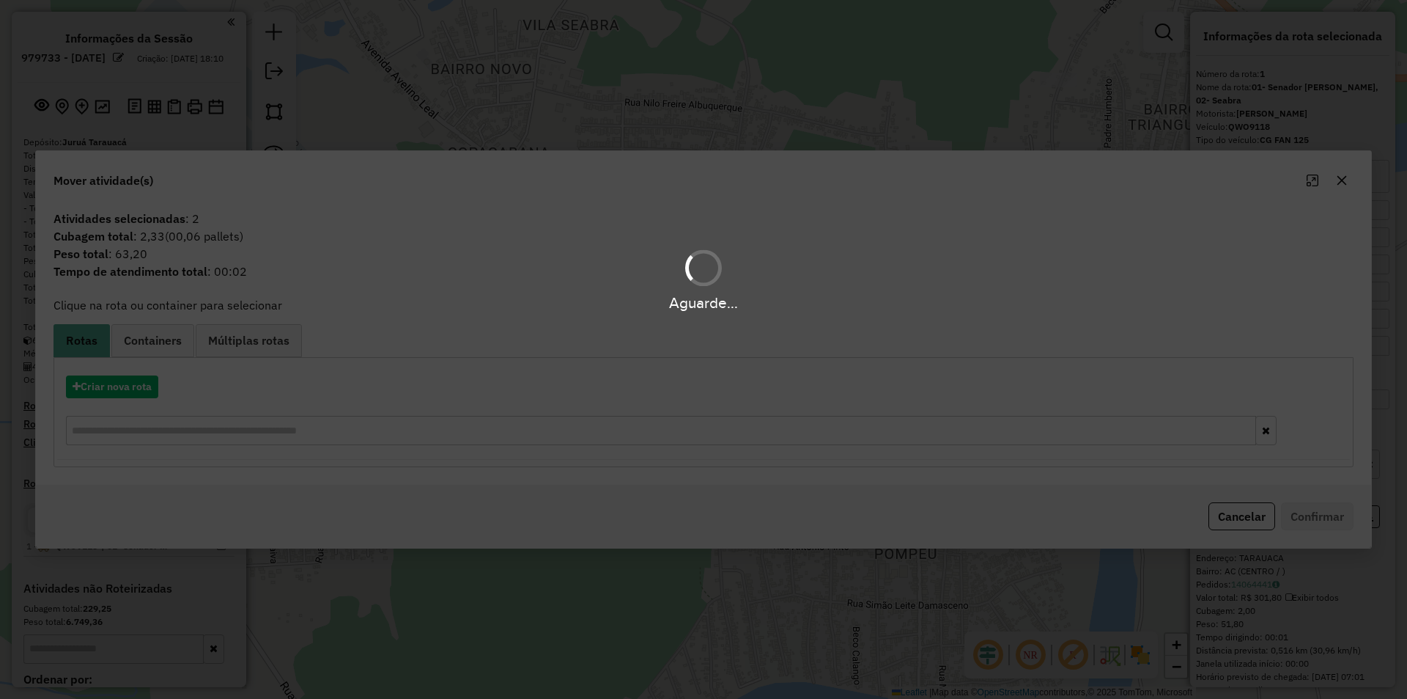
click at [100, 358] on div "Aguarde..." at bounding box center [703, 349] width 1407 height 699
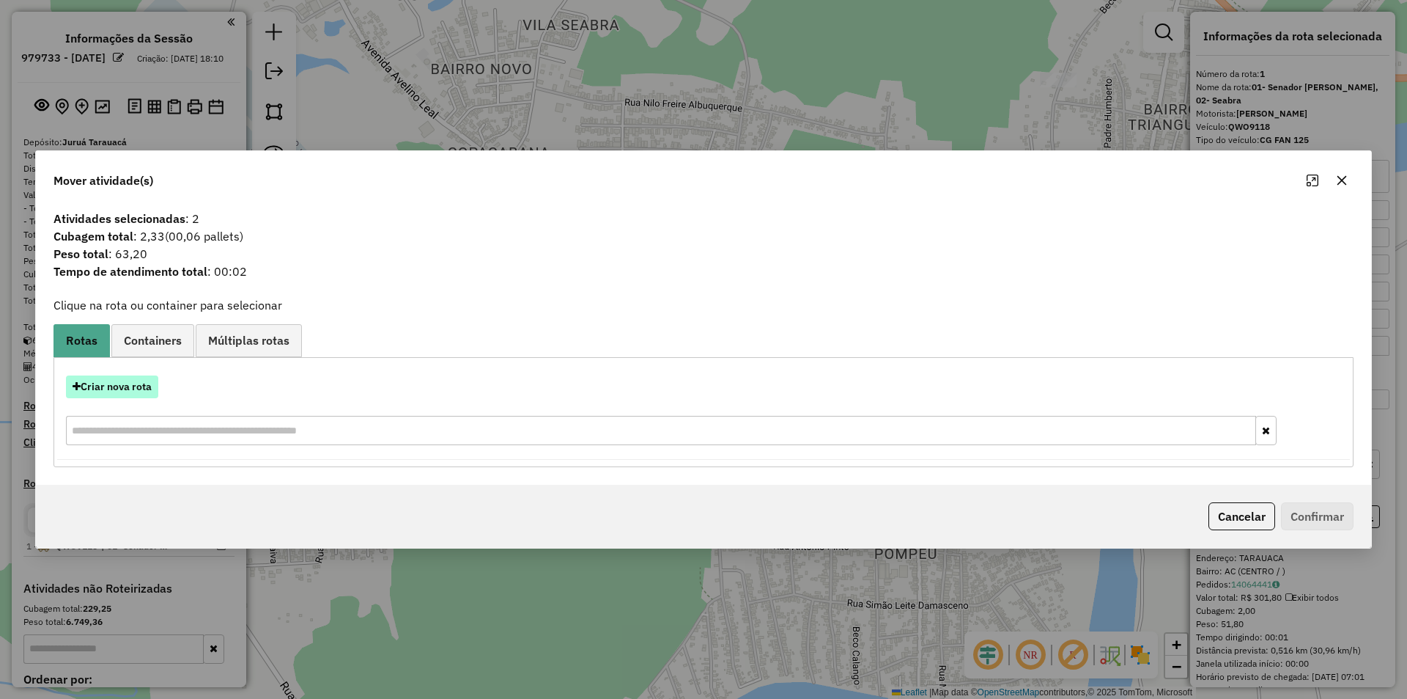
click at [103, 358] on button "Criar nova rota" at bounding box center [112, 386] width 92 height 23
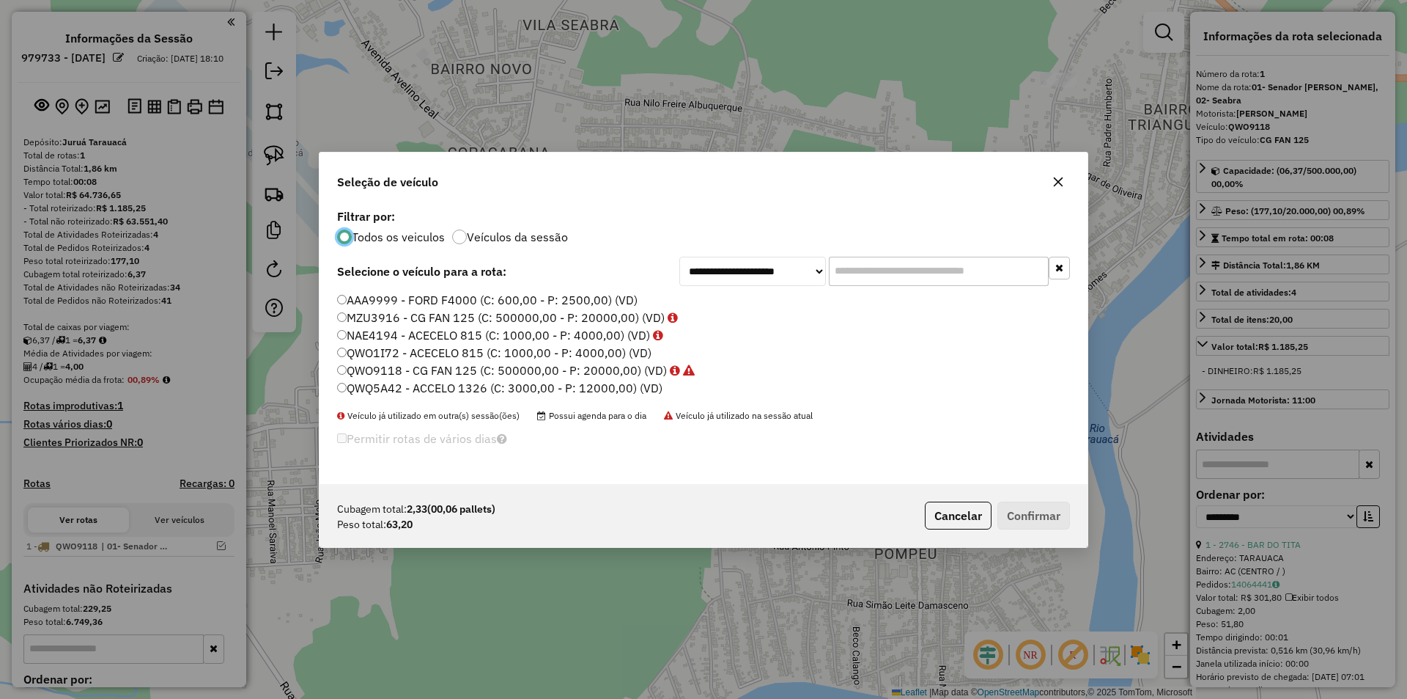
click at [367, 323] on label "MZU3916 - CG FAN 125 (C: 500000,00 - P: 20000,00) (VD)" at bounding box center [507, 318] width 341 height 18
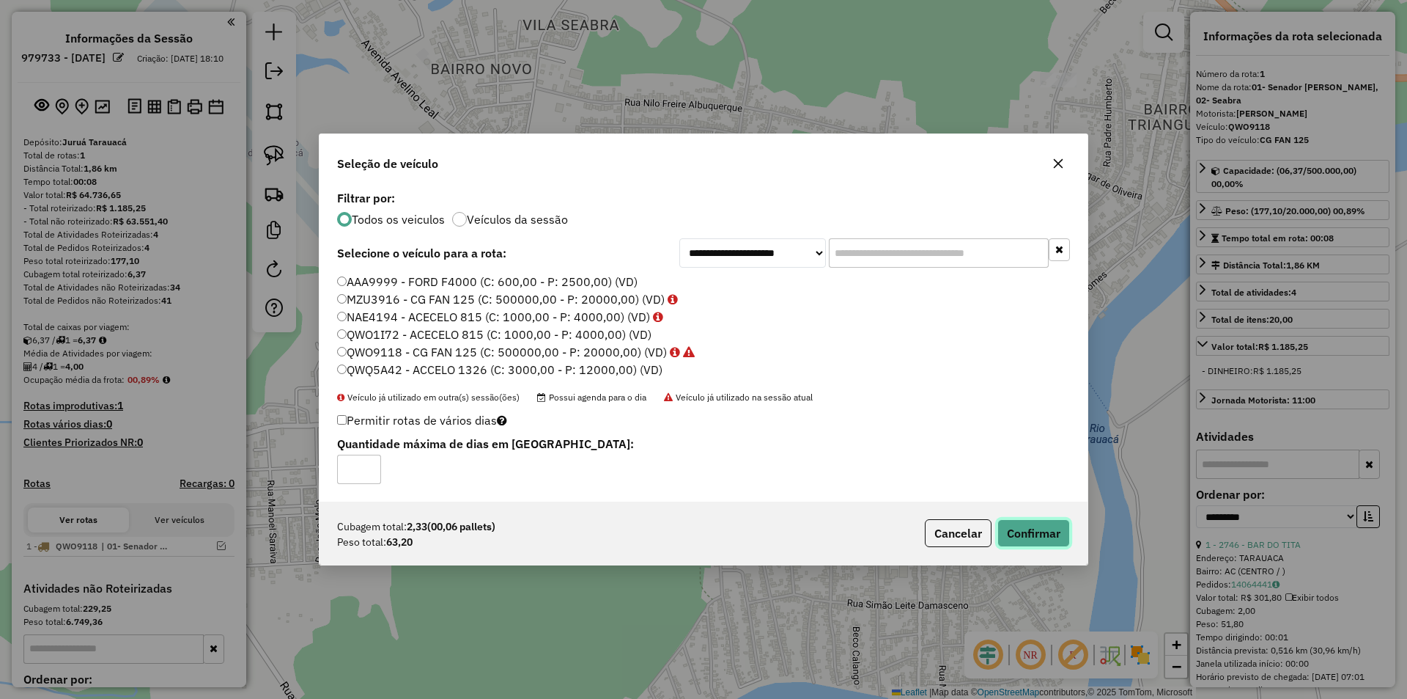
click at [738, 358] on button "Confirmar" at bounding box center [1034, 533] width 73 height 28
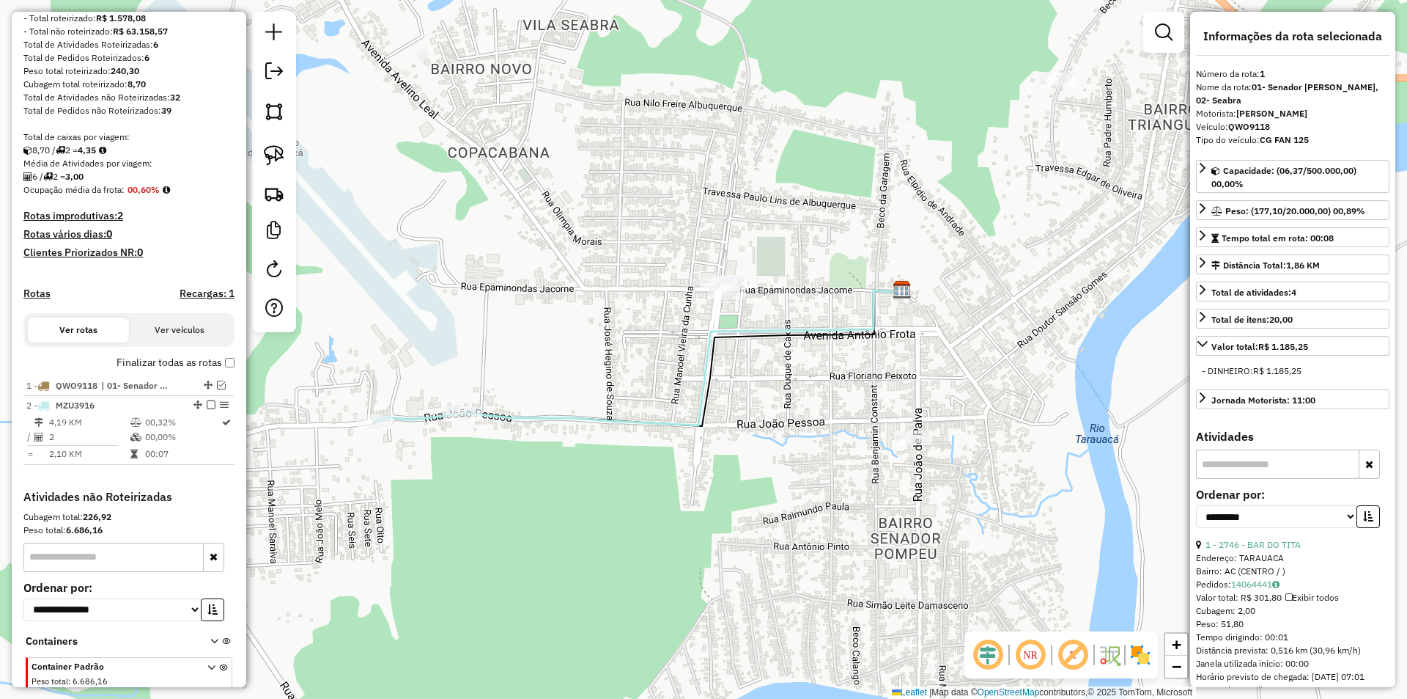
scroll to position [270, 0]
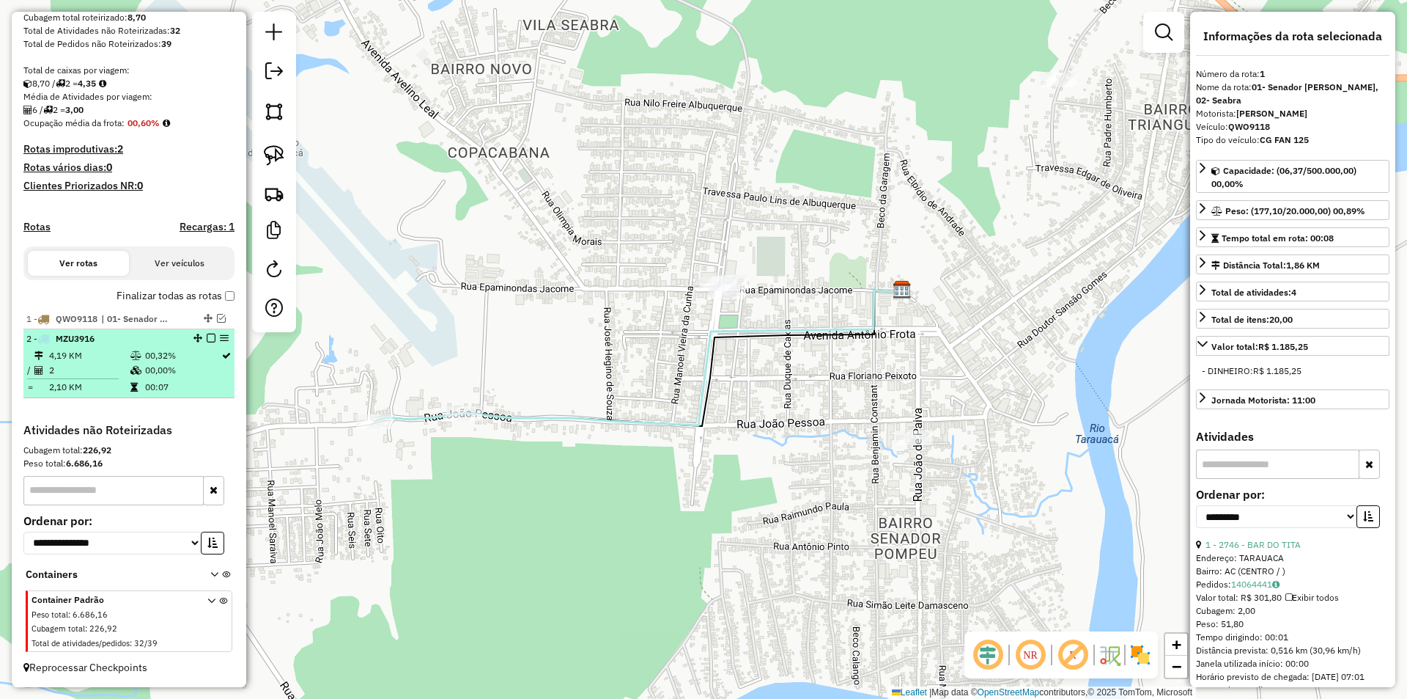
click at [174, 358] on td "00:07" at bounding box center [182, 387] width 76 height 15
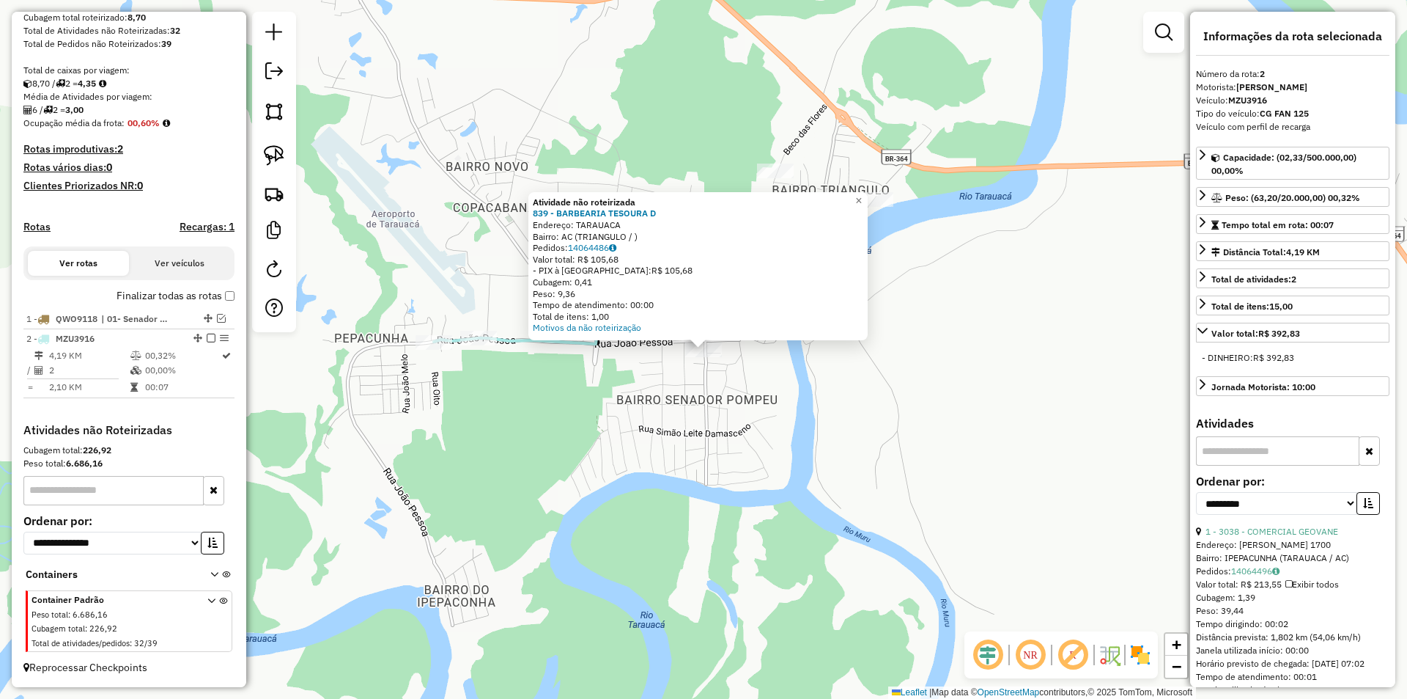
drag, startPoint x: 531, startPoint y: 415, endPoint x: 645, endPoint y: 397, distance: 115.8
click at [550, 358] on div "Atividade não roteirizada 839 - BARBEARIA TESOURA D Endereço: TARAUACA Bairro: …" at bounding box center [703, 349] width 1407 height 699
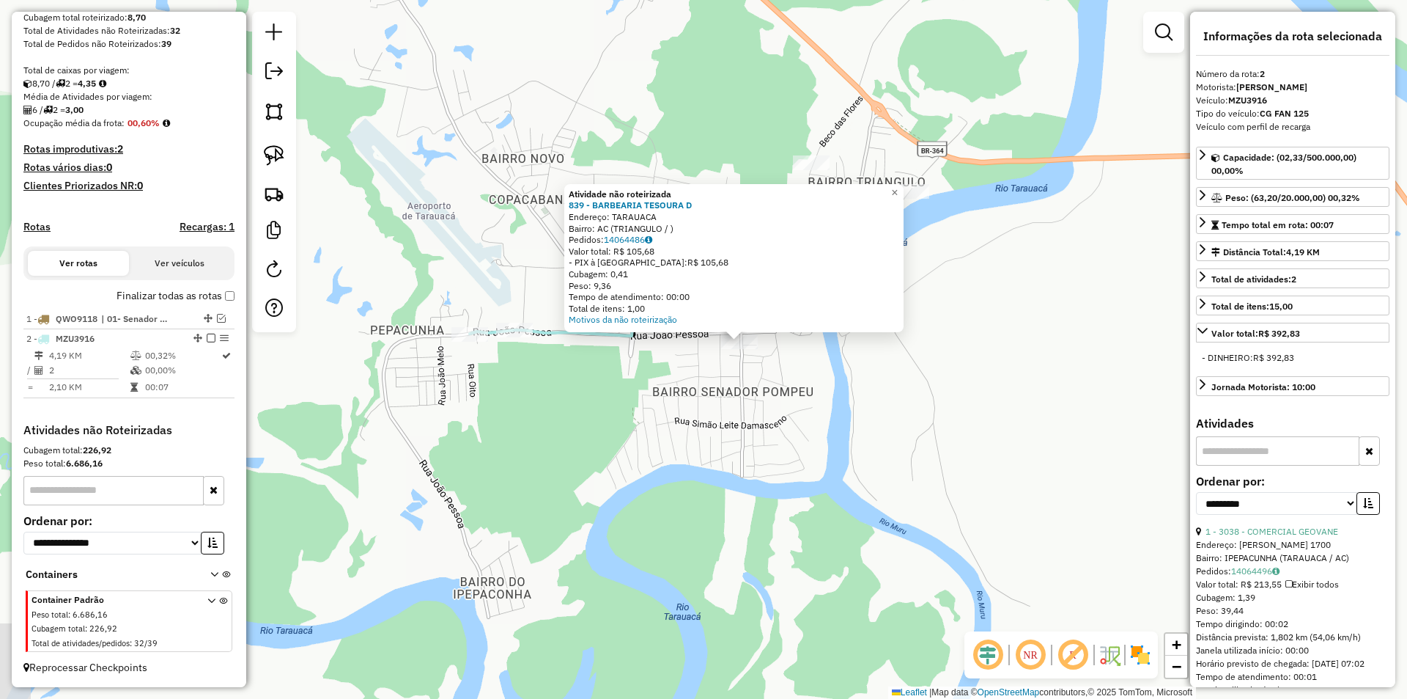
click at [723, 358] on div "Atividade não roteirizada 839 - BARBEARIA TESOURA D Endereço: TARAUACA Bairro: …" at bounding box center [703, 349] width 1407 height 699
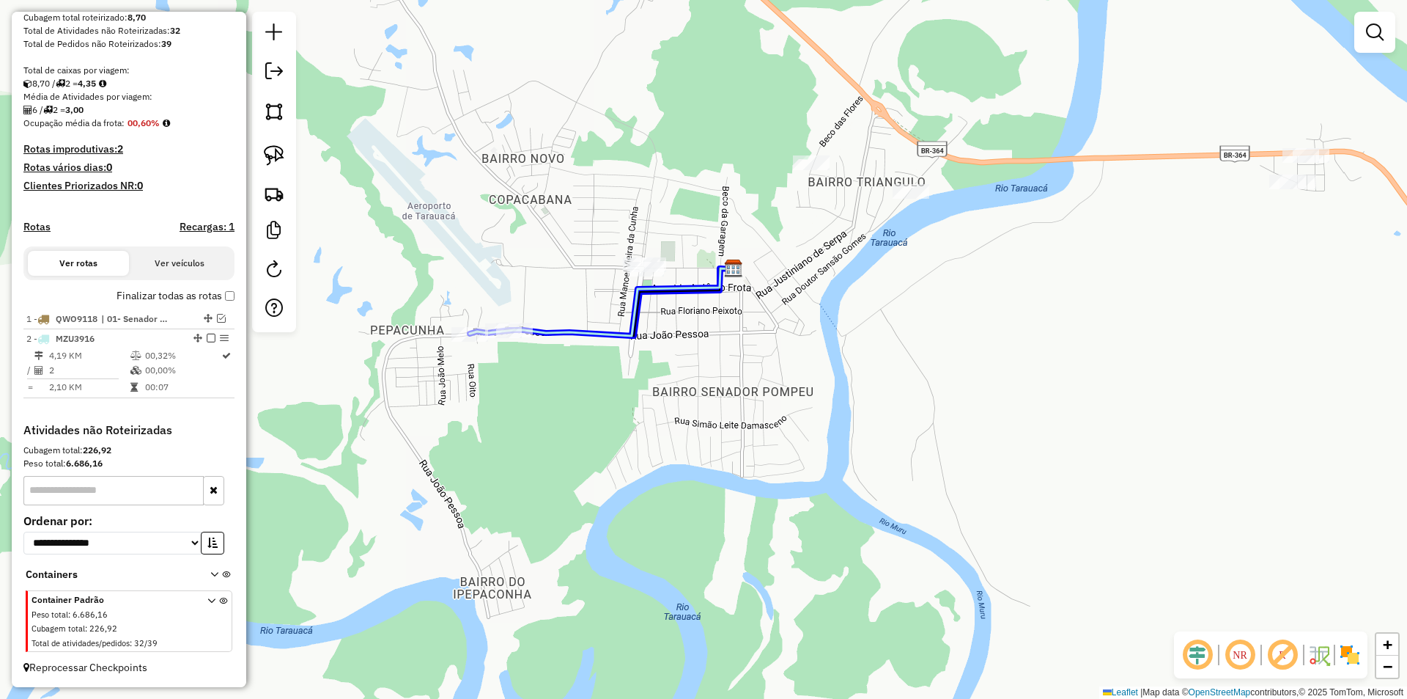
click at [502, 338] on div at bounding box center [503, 330] width 37 height 15
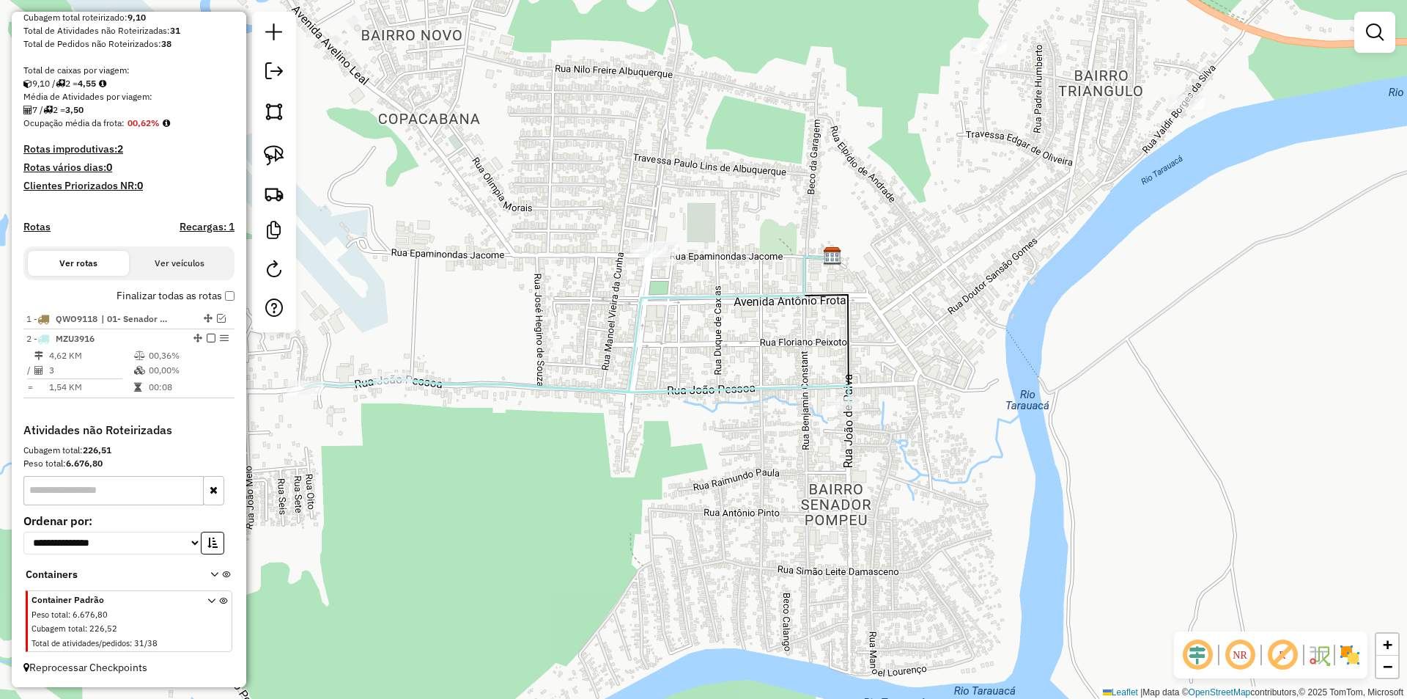
click at [650, 271] on div "Janela de atendimento Grade de atendimento Capacidade Transportadoras Veículos …" at bounding box center [703, 349] width 1407 height 699
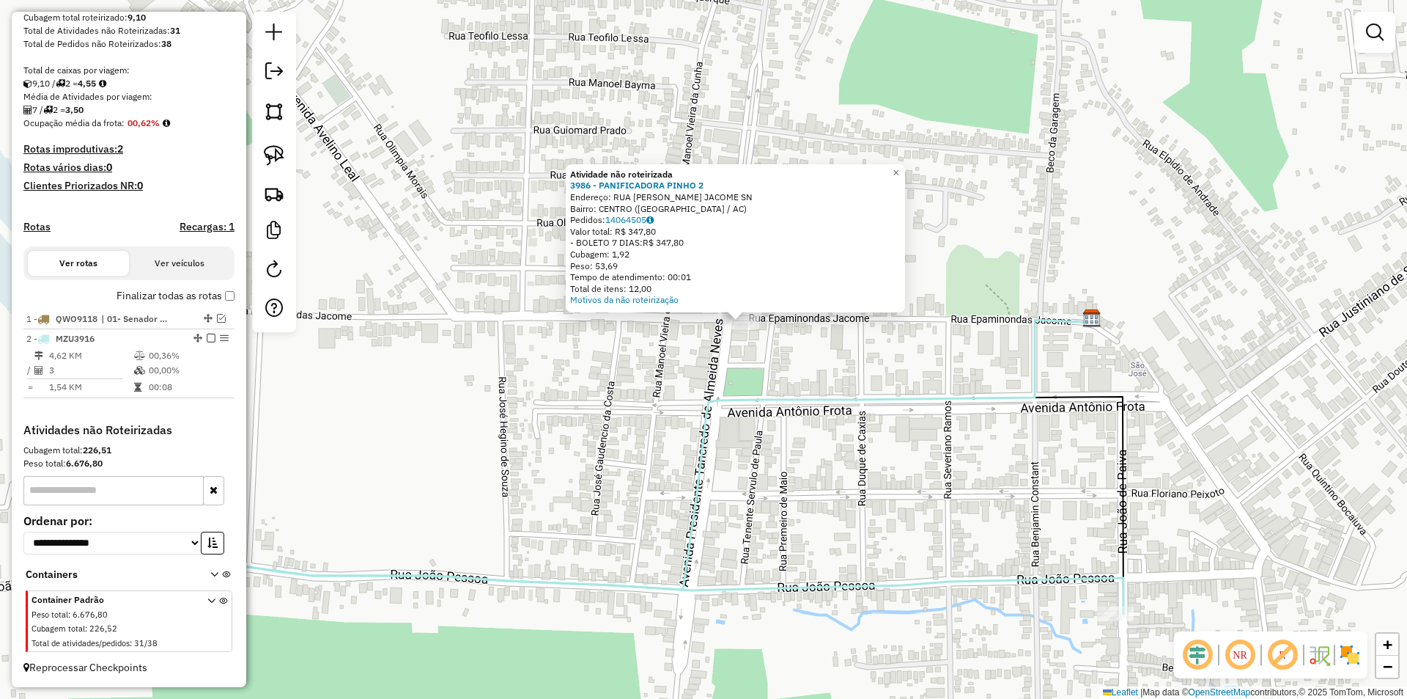
click at [666, 358] on div "Atividade não roteirizada 3986 - PANIFICADORA PINHO 2 Endereço: RUA EPAMINONDAS…" at bounding box center [703, 349] width 1407 height 699
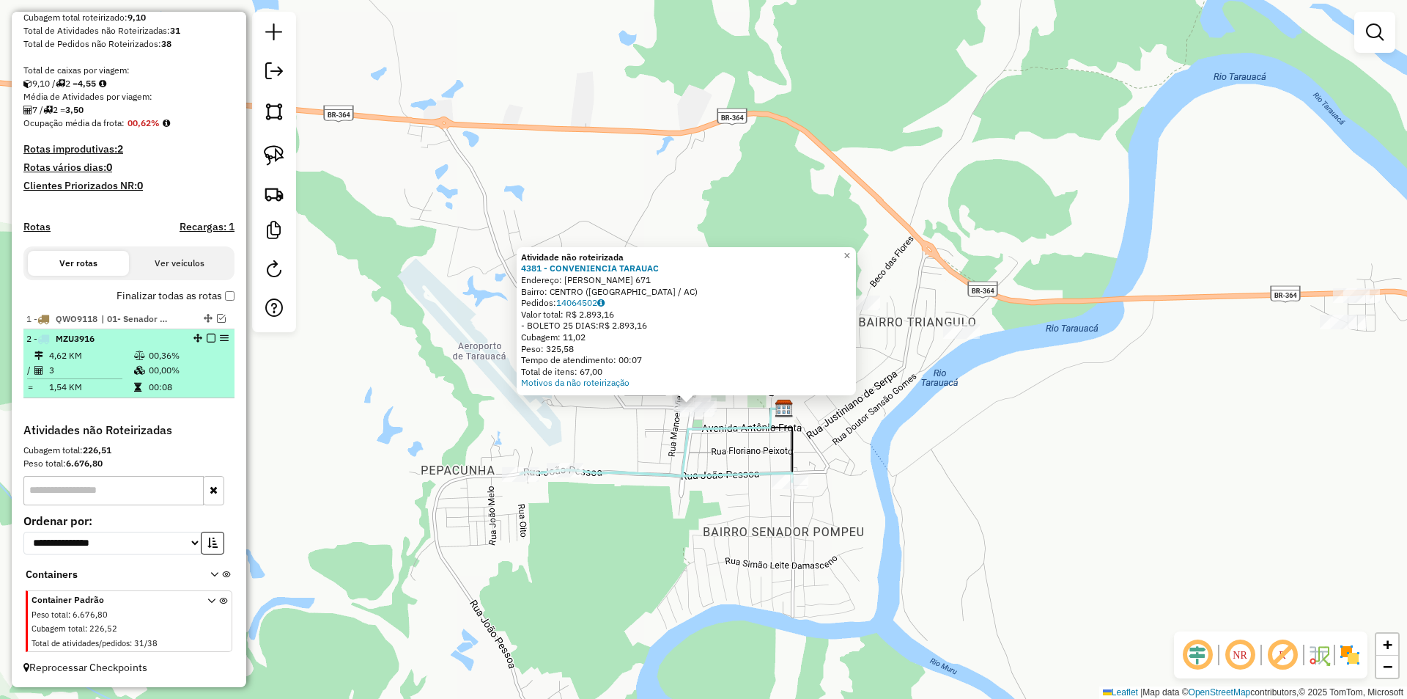
click at [207, 339] on em at bounding box center [211, 338] width 9 height 9
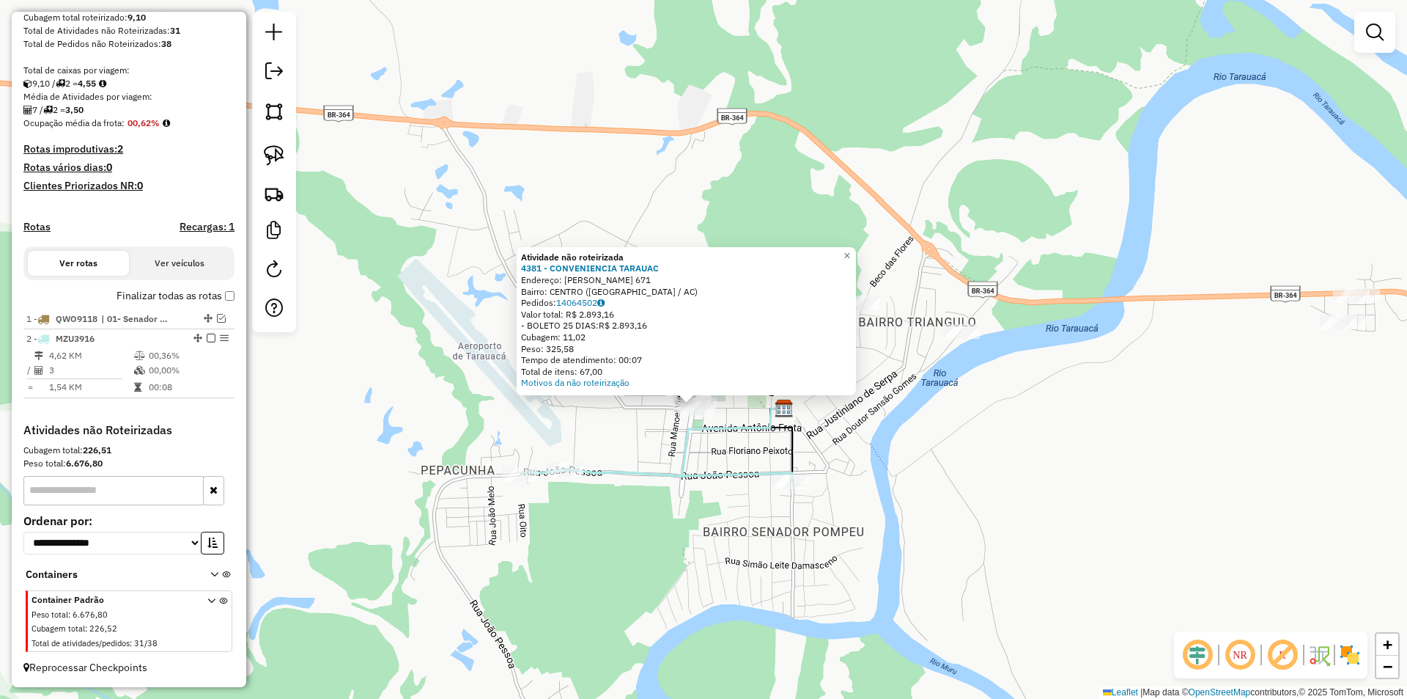
scroll to position [221, 0]
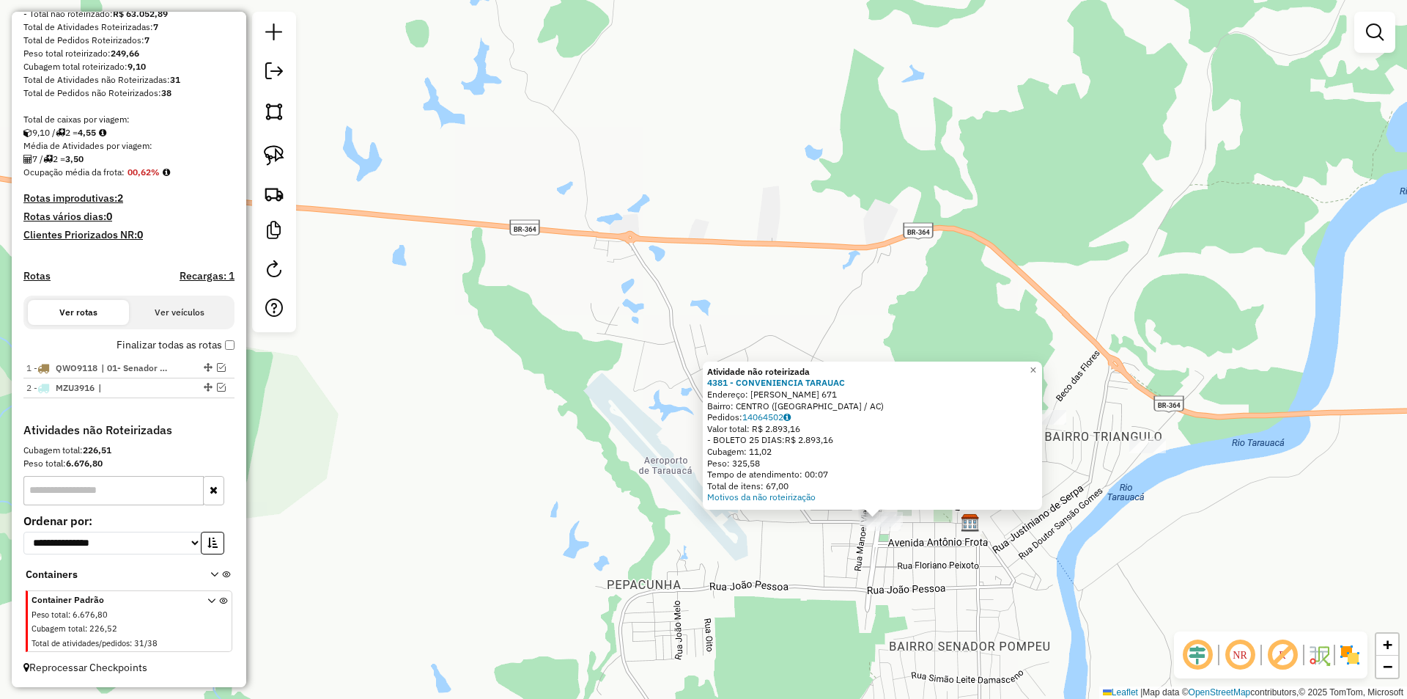
click at [738, 358] on div "Atividade não roteirizada 4381 - CONVENIENCIA TARAUAC Endereço: TANCREDO NEVES …" at bounding box center [703, 349] width 1407 height 699
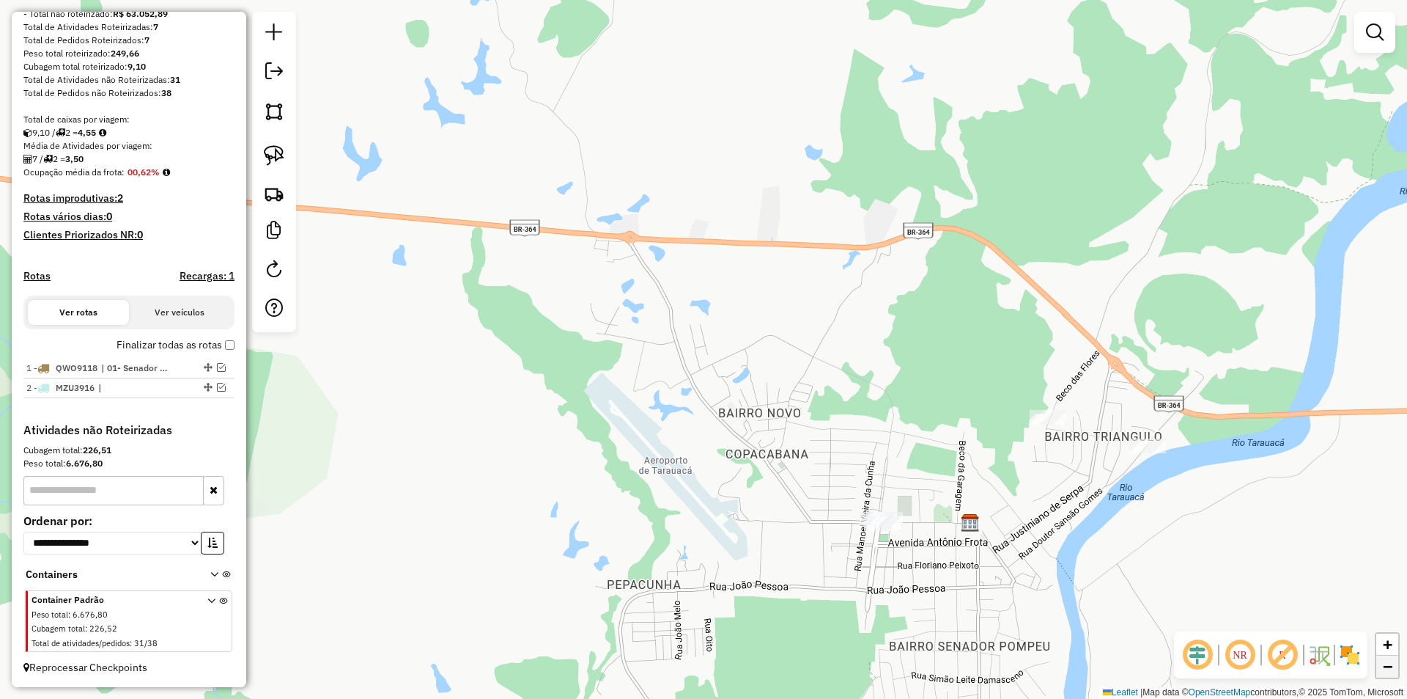
click at [738, 358] on link "−" at bounding box center [1388, 666] width 22 height 22
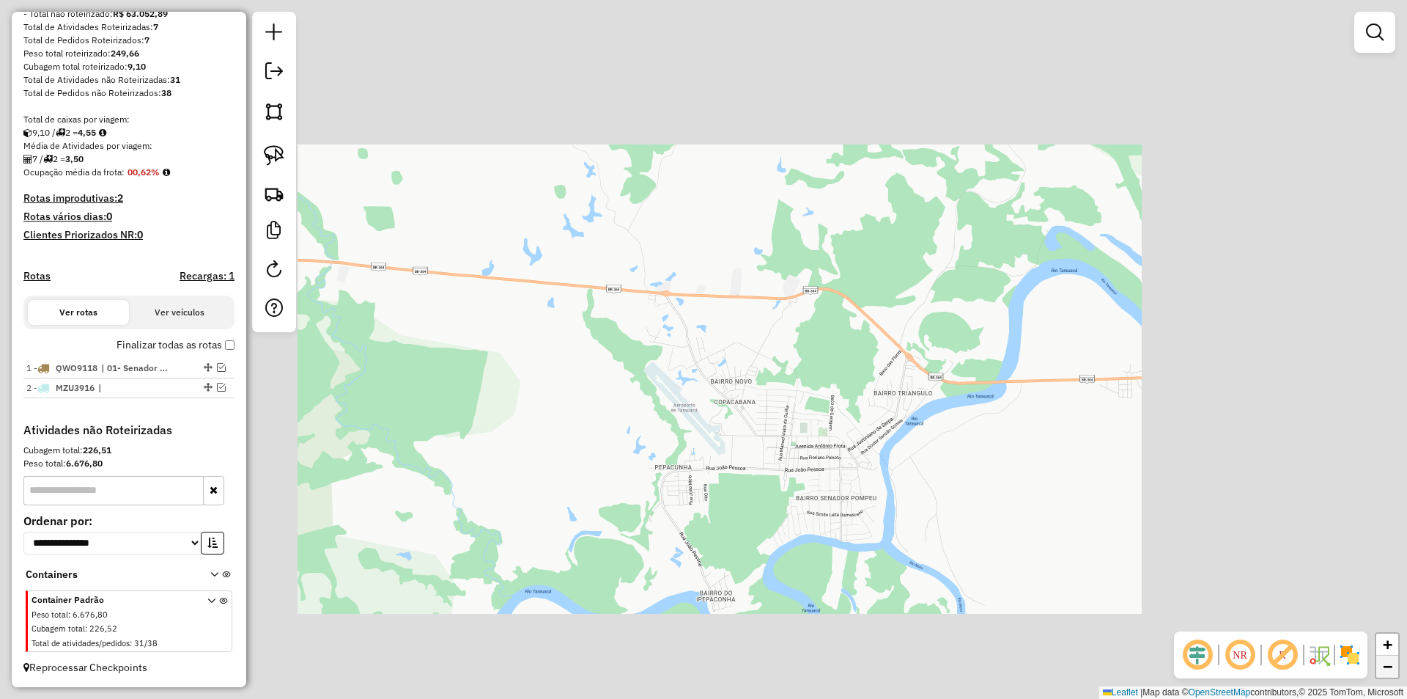
click at [738, 358] on link "−" at bounding box center [1388, 666] width 22 height 22
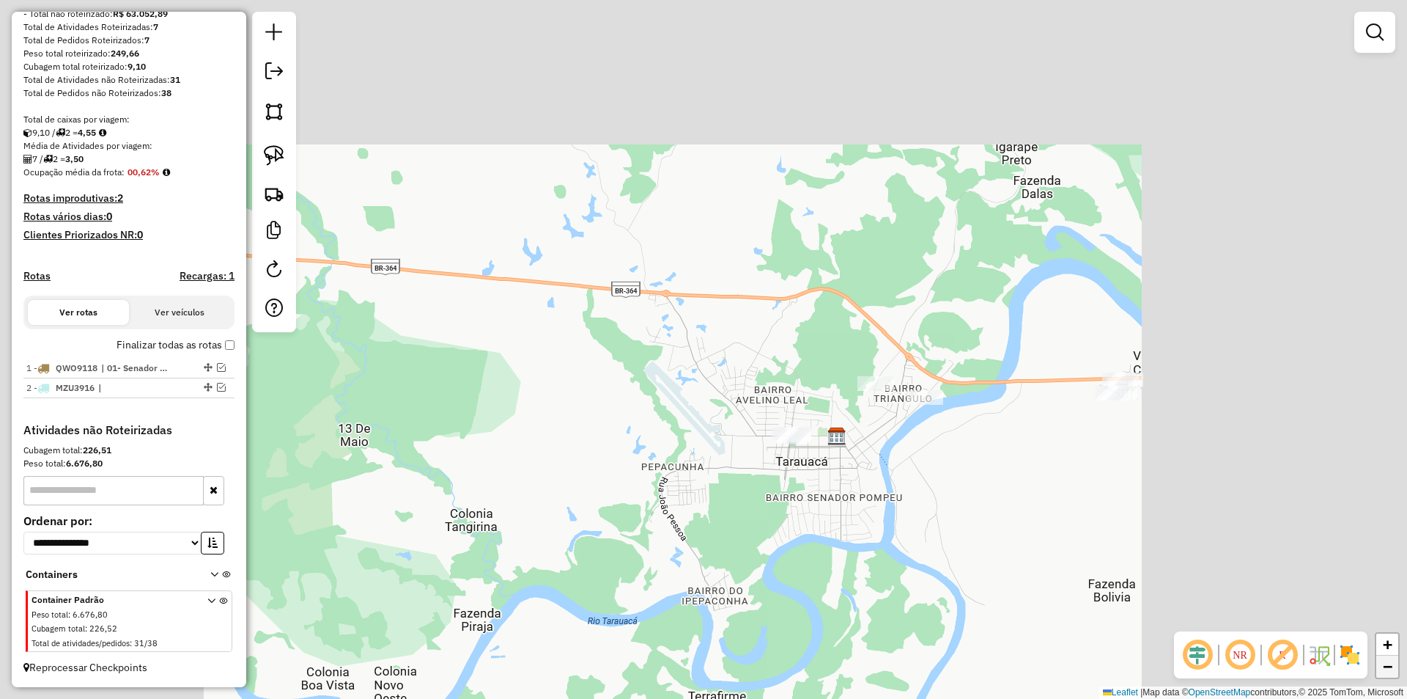
click at [738, 358] on link "−" at bounding box center [1388, 666] width 22 height 22
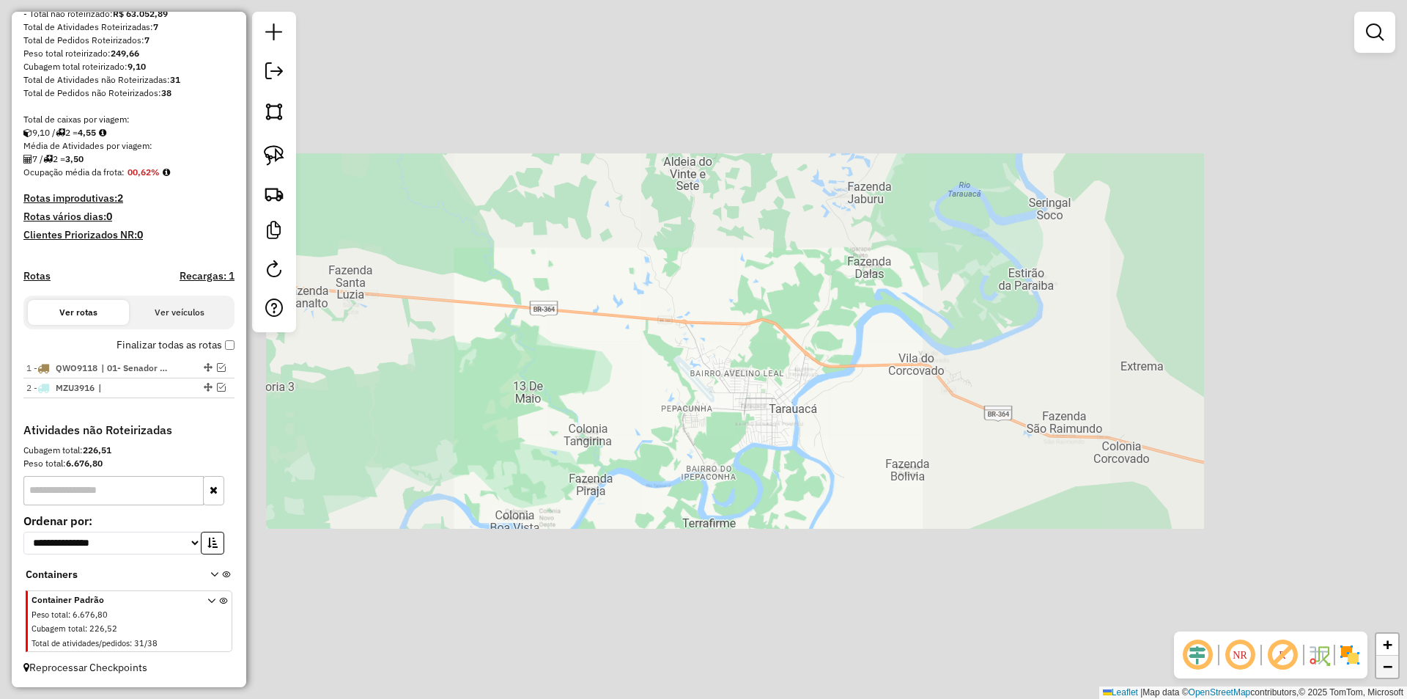
click at [738, 358] on link "−" at bounding box center [1388, 666] width 22 height 22
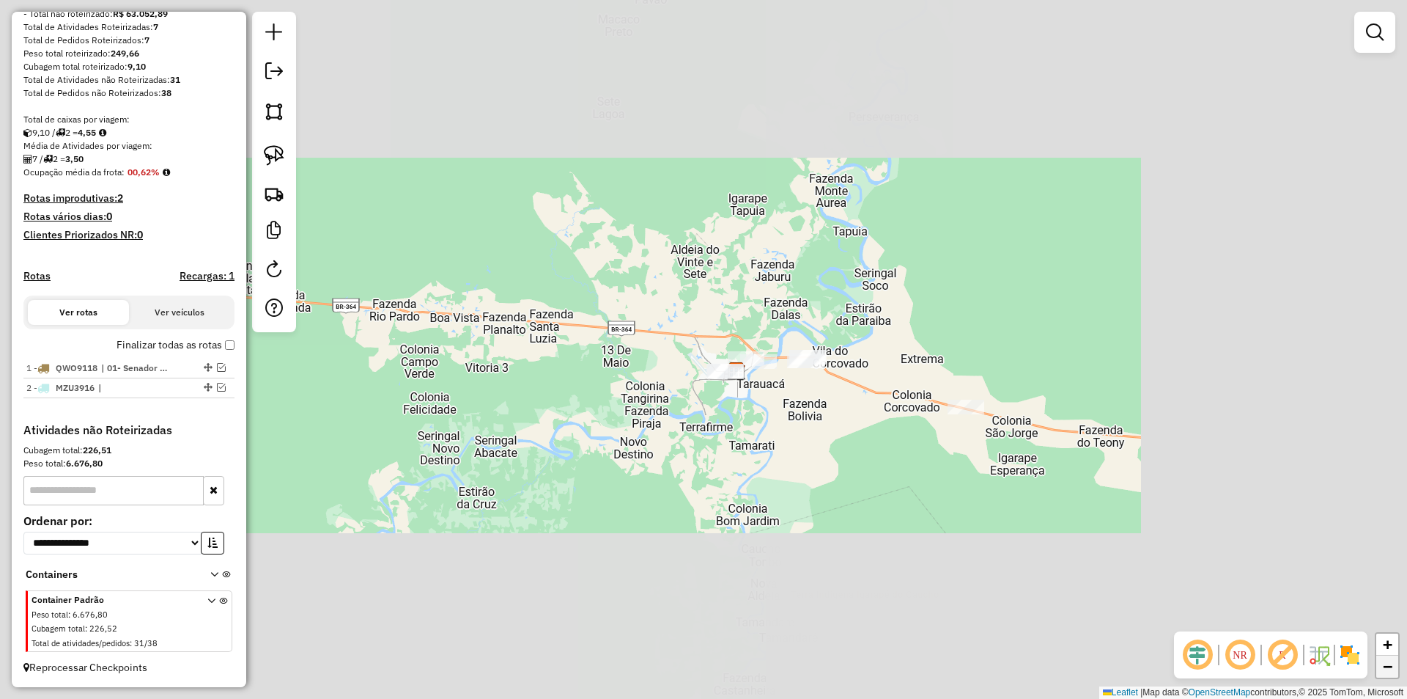
click at [738, 358] on link "−" at bounding box center [1388, 666] width 22 height 22
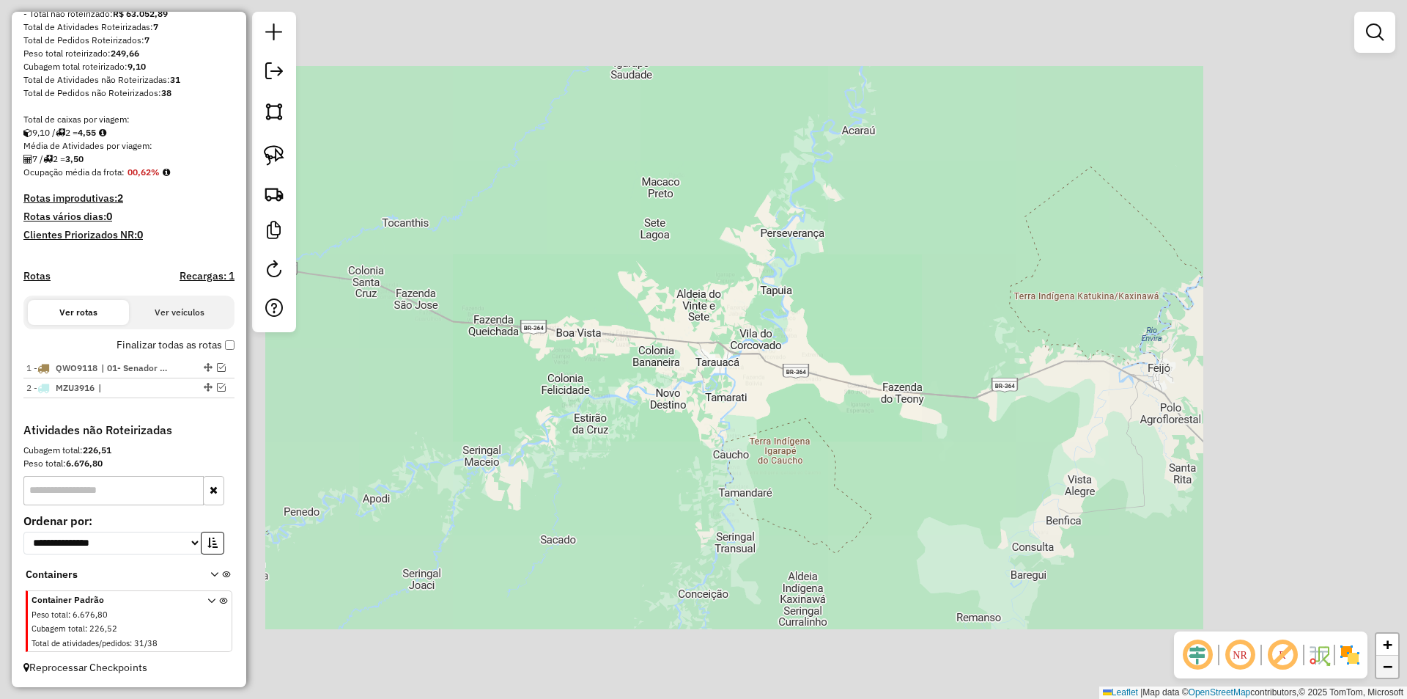
click at [738, 358] on link "−" at bounding box center [1388, 666] width 22 height 22
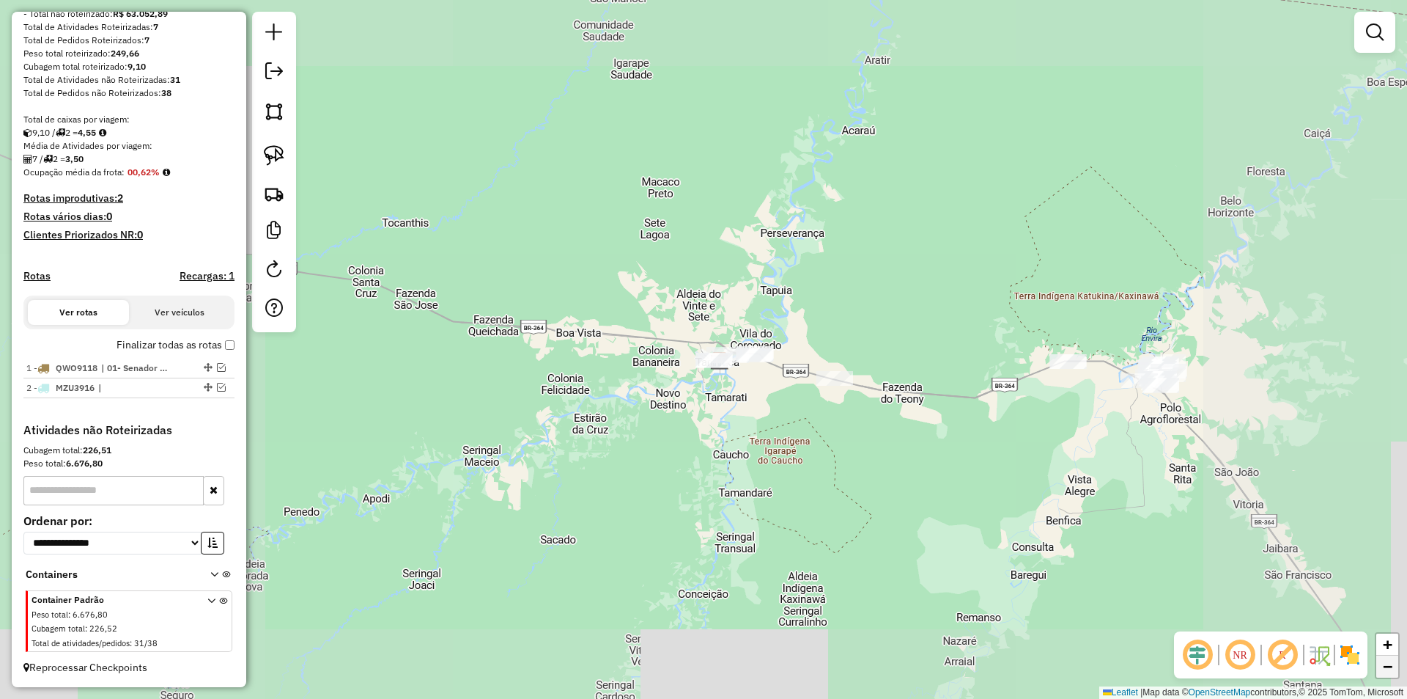
click at [738, 358] on link "−" at bounding box center [1388, 666] width 22 height 22
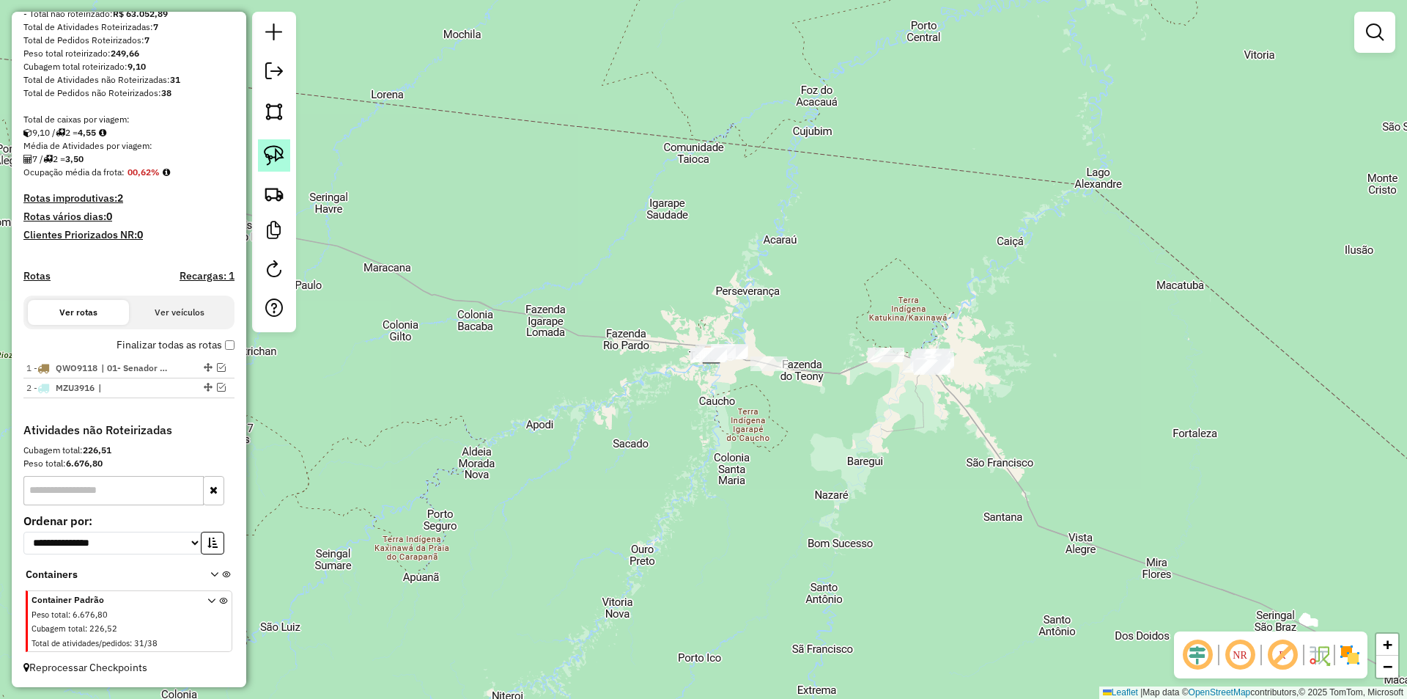
drag, startPoint x: 263, startPoint y: 155, endPoint x: 275, endPoint y: 156, distance: 11.8
click at [265, 155] on link at bounding box center [274, 155] width 32 height 32
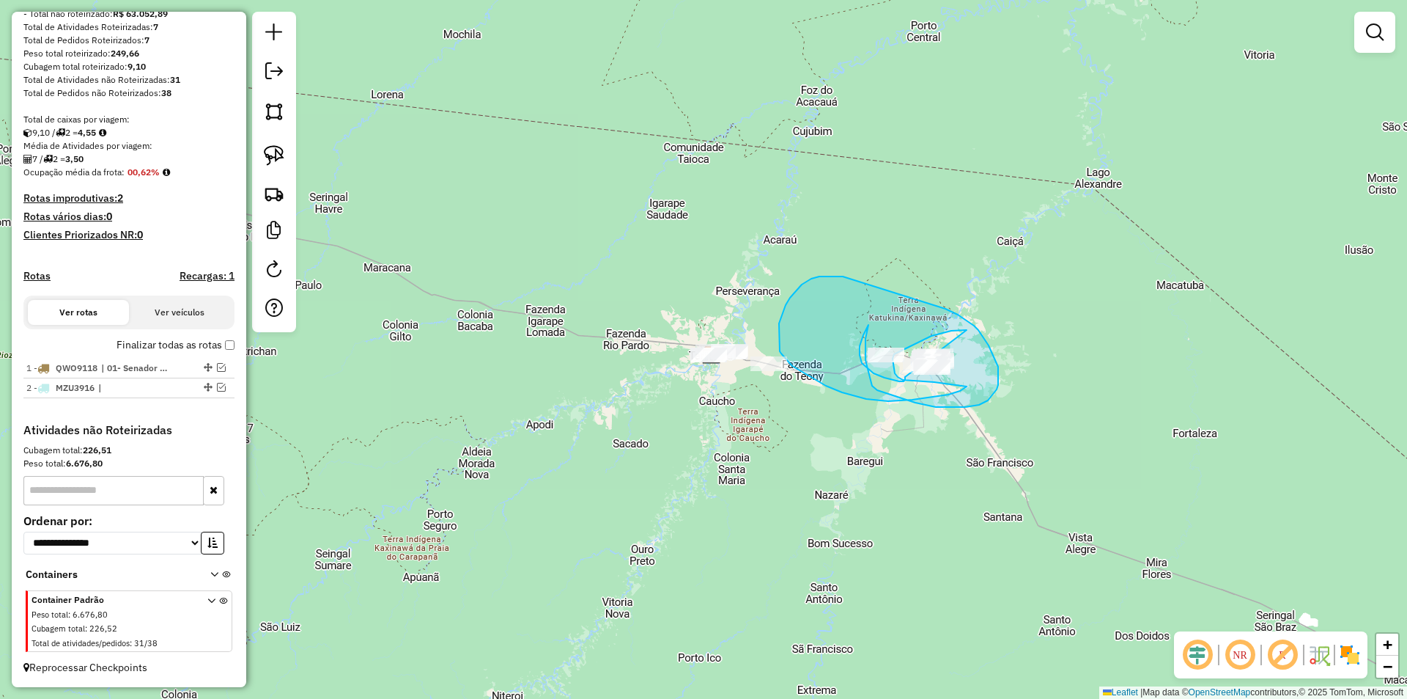
drag, startPoint x: 934, startPoint y: 335, endPoint x: 905, endPoint y: 377, distance: 50.6
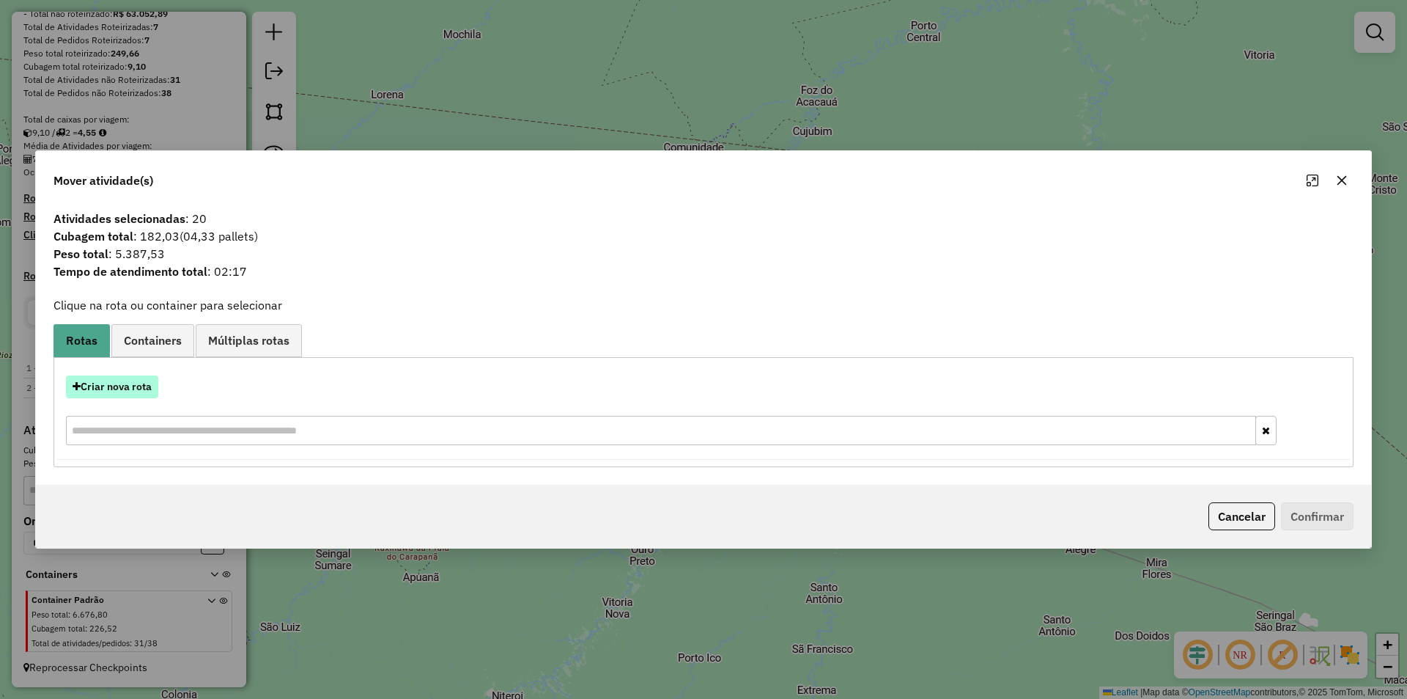
click at [131, 358] on button "Criar nova rota" at bounding box center [112, 386] width 92 height 23
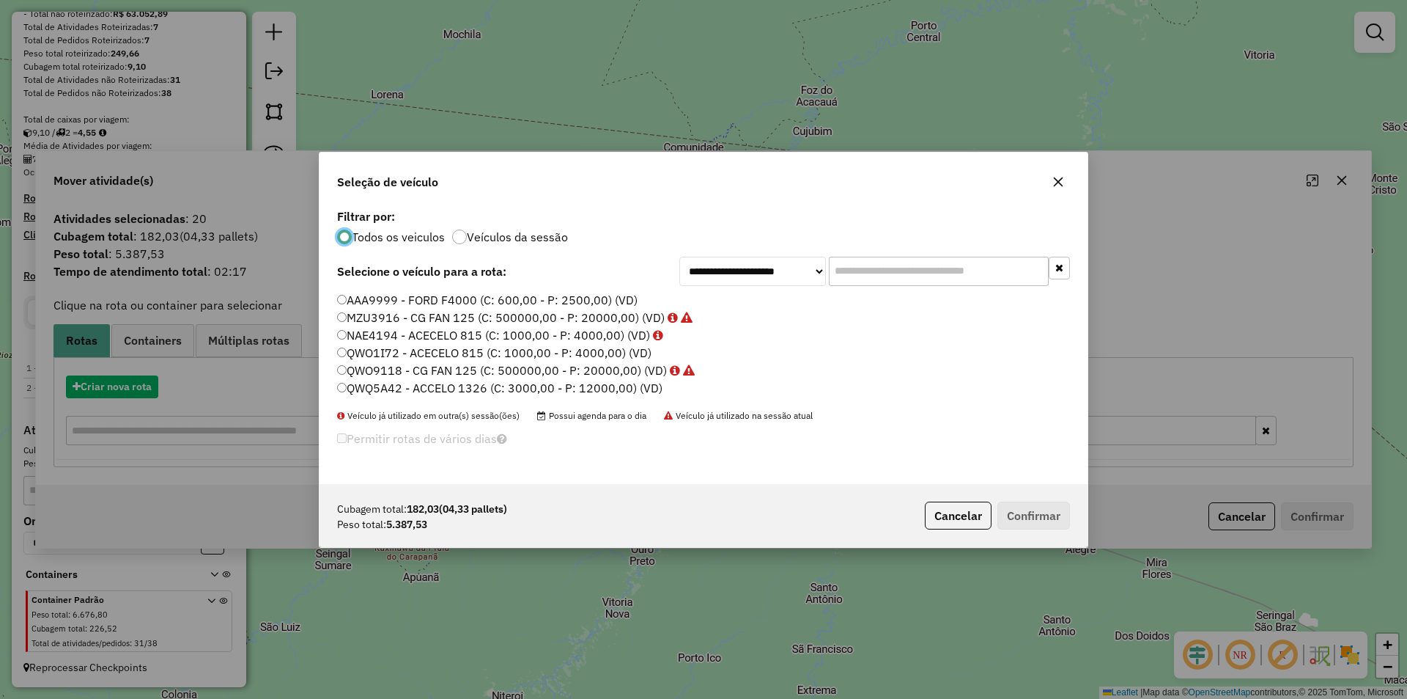
scroll to position [8, 4]
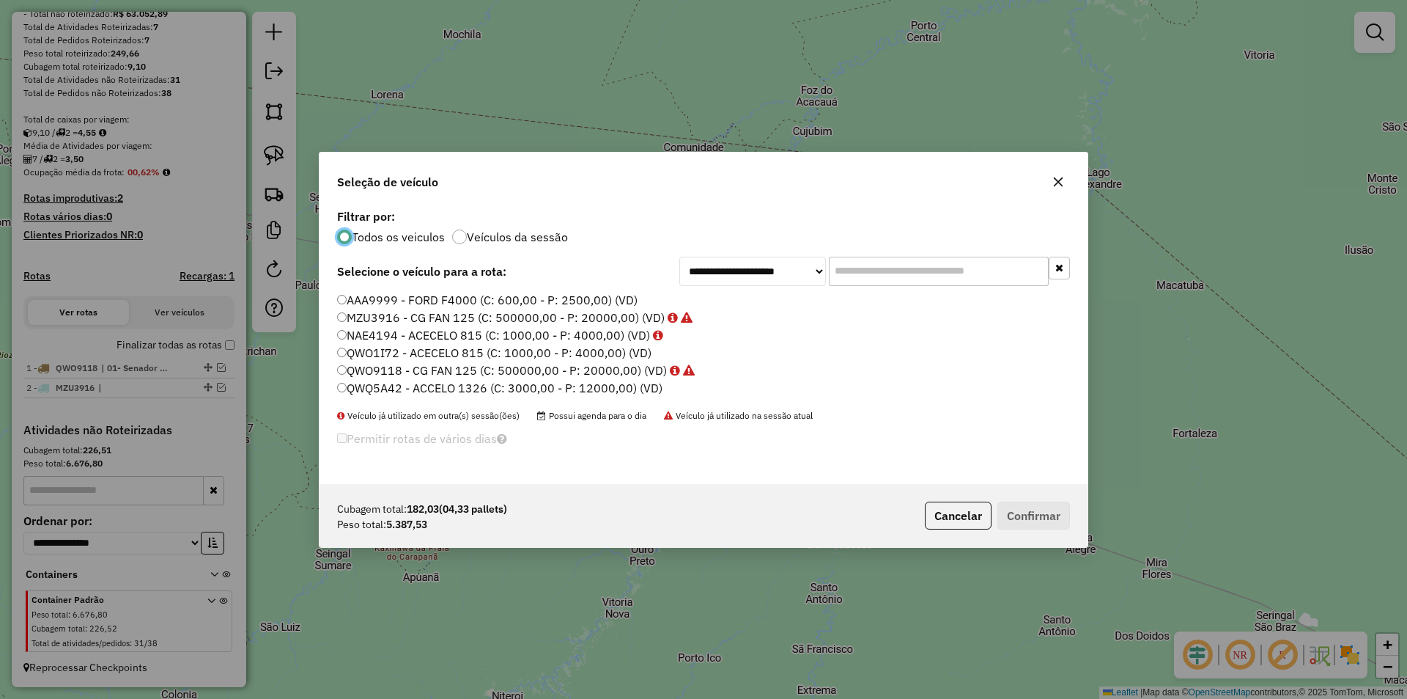
click at [377, 358] on label "QWQ5A42 - ACCELO 1326 (C: 3000,00 - P: 12000,00) (VD)" at bounding box center [499, 388] width 325 height 18
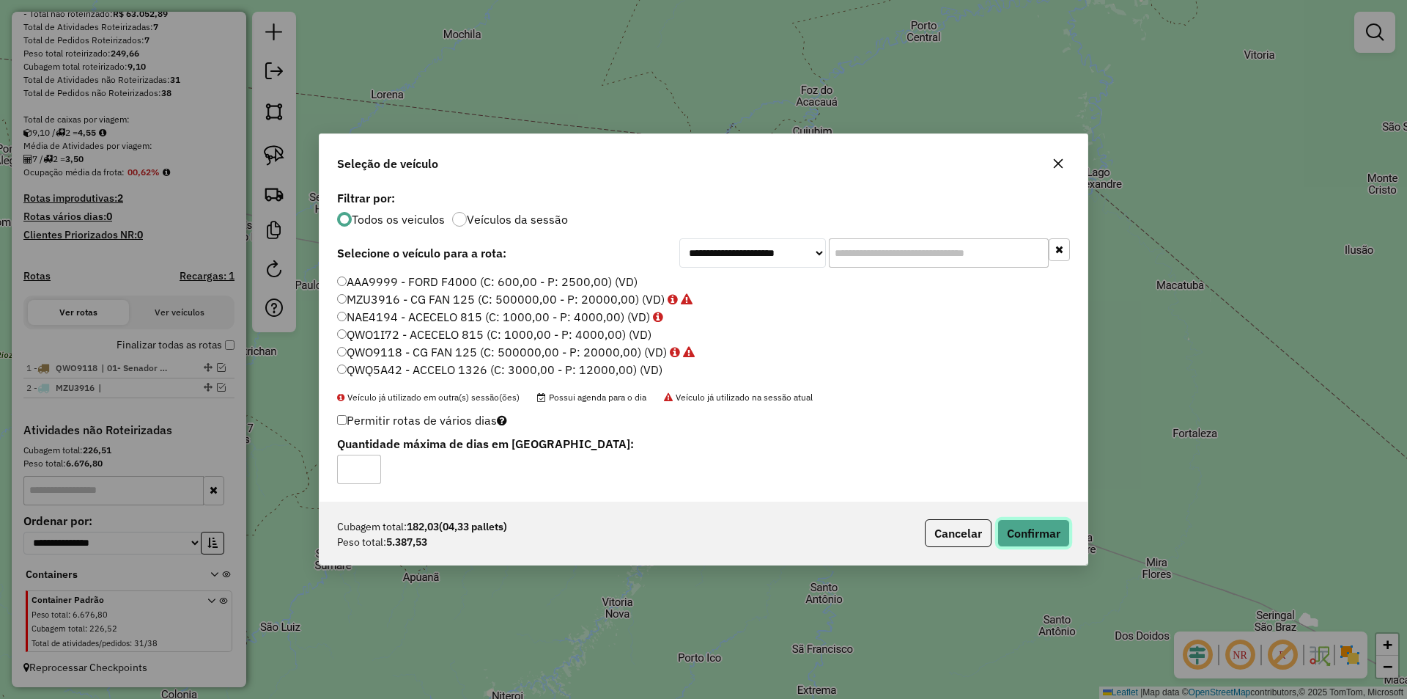
click at [738, 358] on button "Confirmar" at bounding box center [1034, 533] width 73 height 28
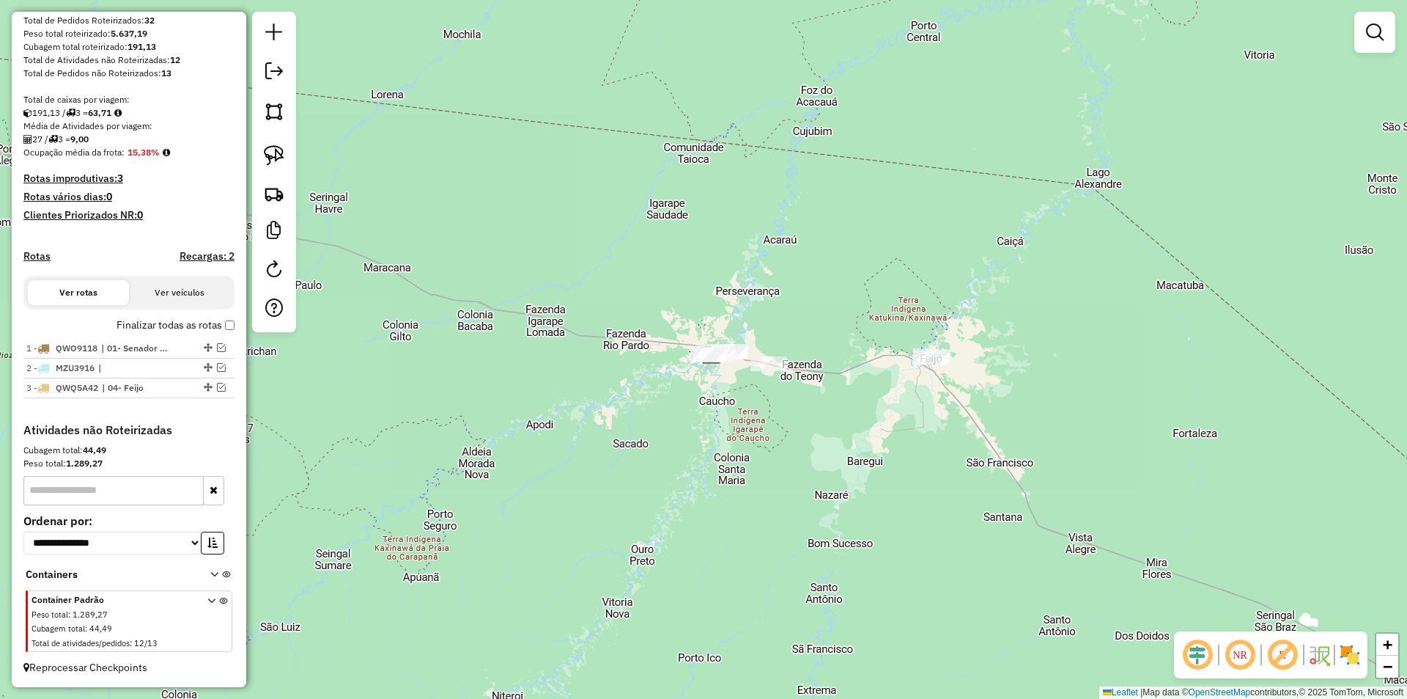
scroll to position [240, 0]
click at [280, 84] on link at bounding box center [273, 72] width 29 height 33
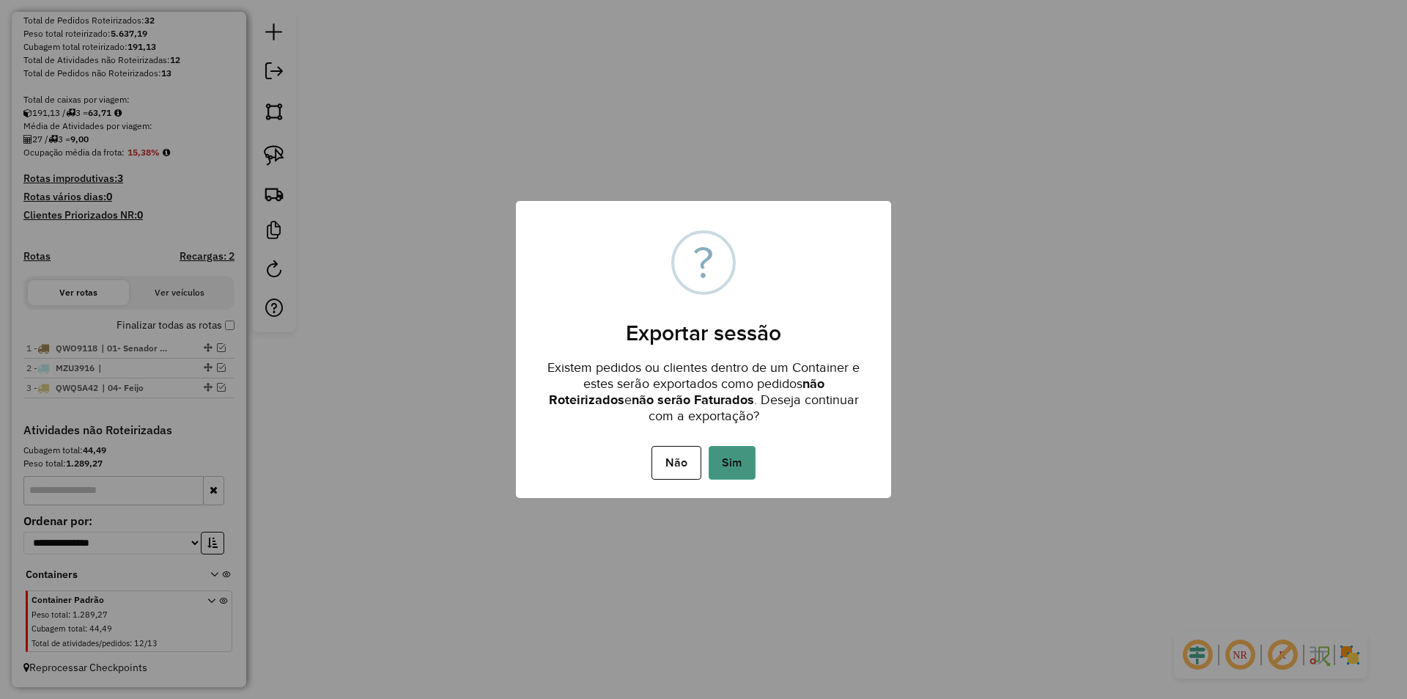
click at [738, 358] on button "Sim" at bounding box center [732, 463] width 47 height 34
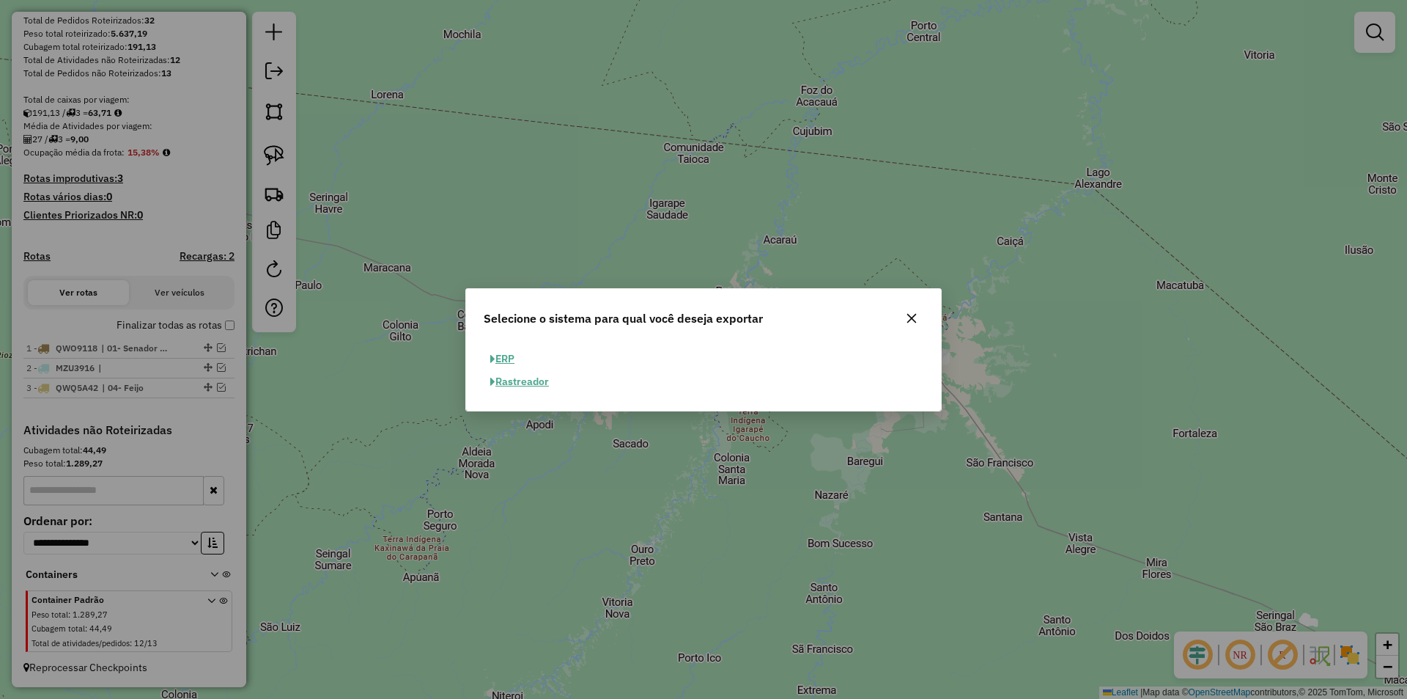
click at [496, 352] on button "ERP" at bounding box center [502, 358] width 37 height 23
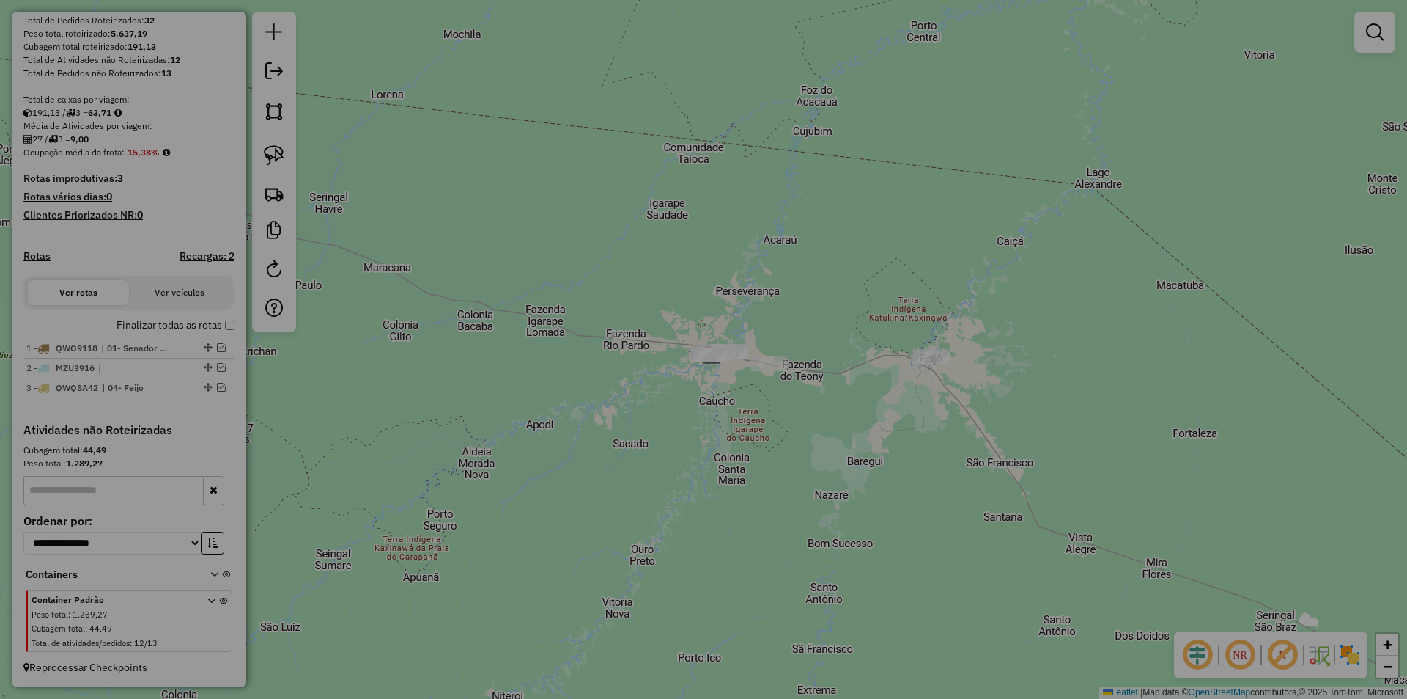
select select "**"
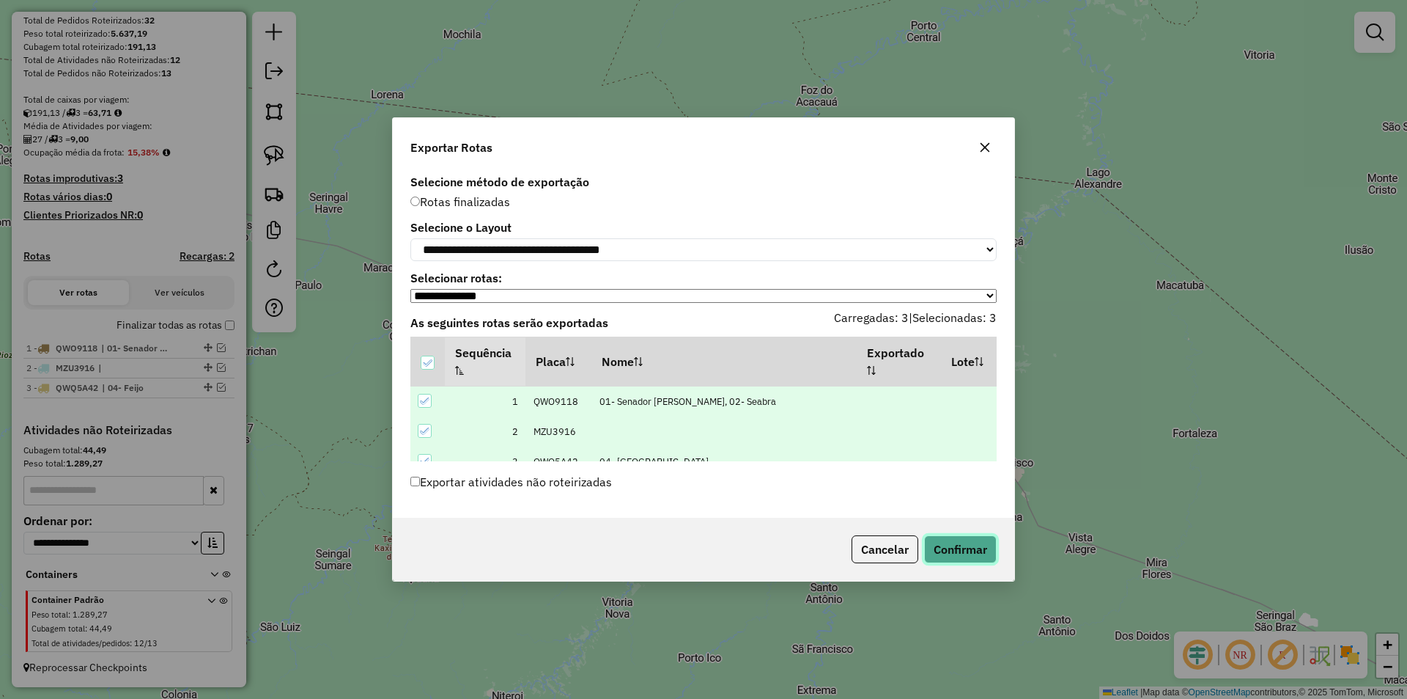
click at [738, 358] on button "Confirmar" at bounding box center [960, 549] width 73 height 28
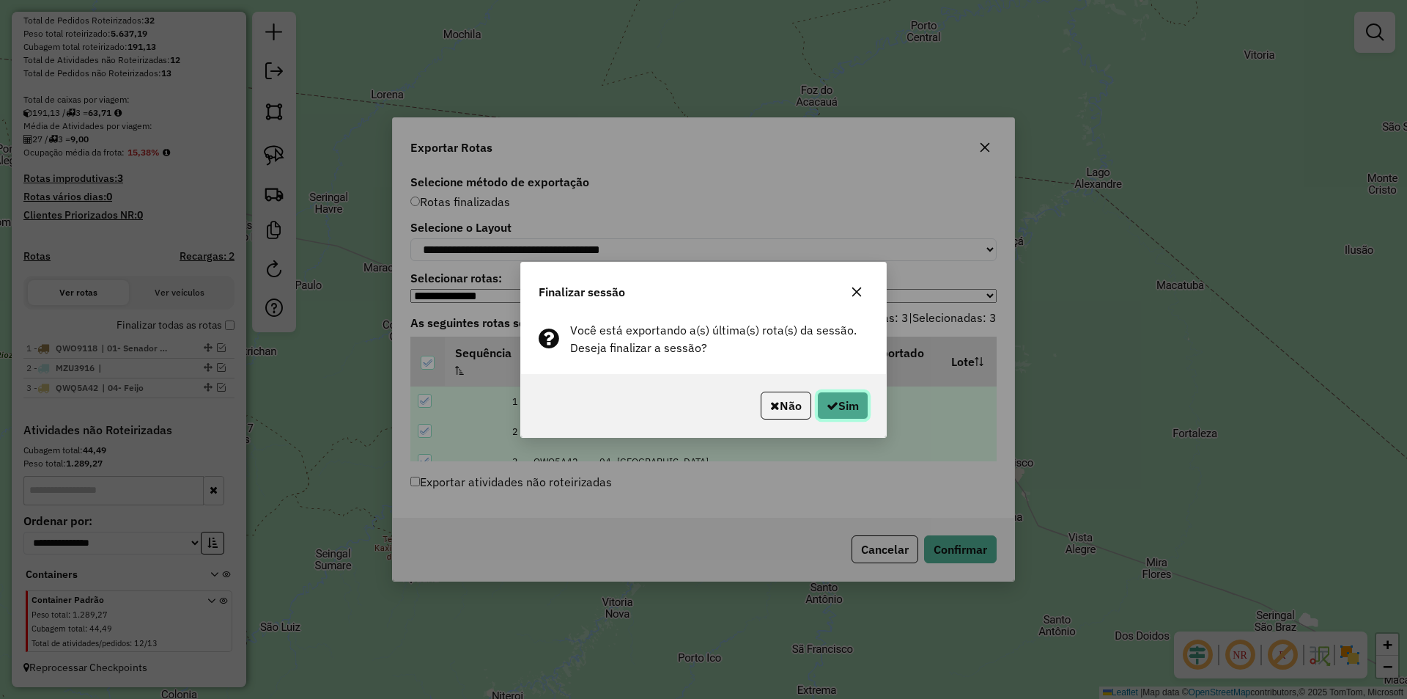
click at [738, 358] on button "Sim" at bounding box center [842, 405] width 51 height 28
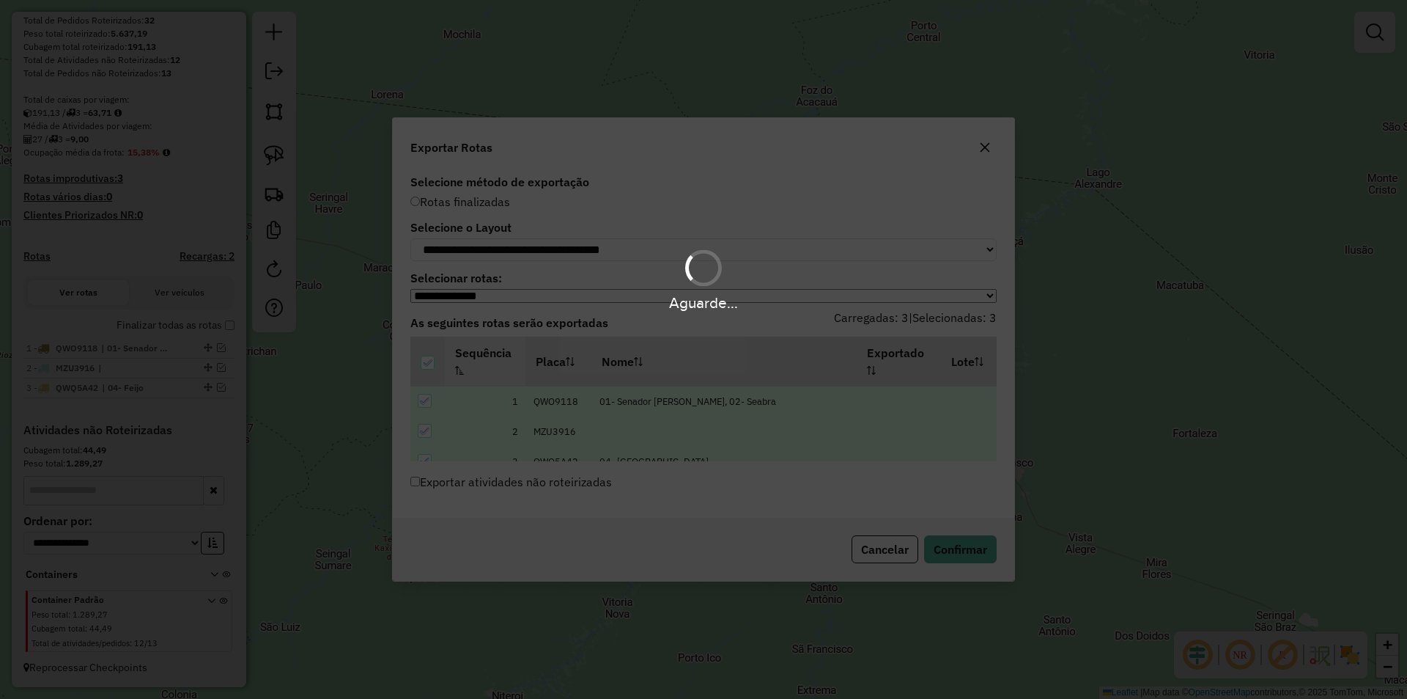
scroll to position [280, 0]
